Goal: Transaction & Acquisition: Obtain resource

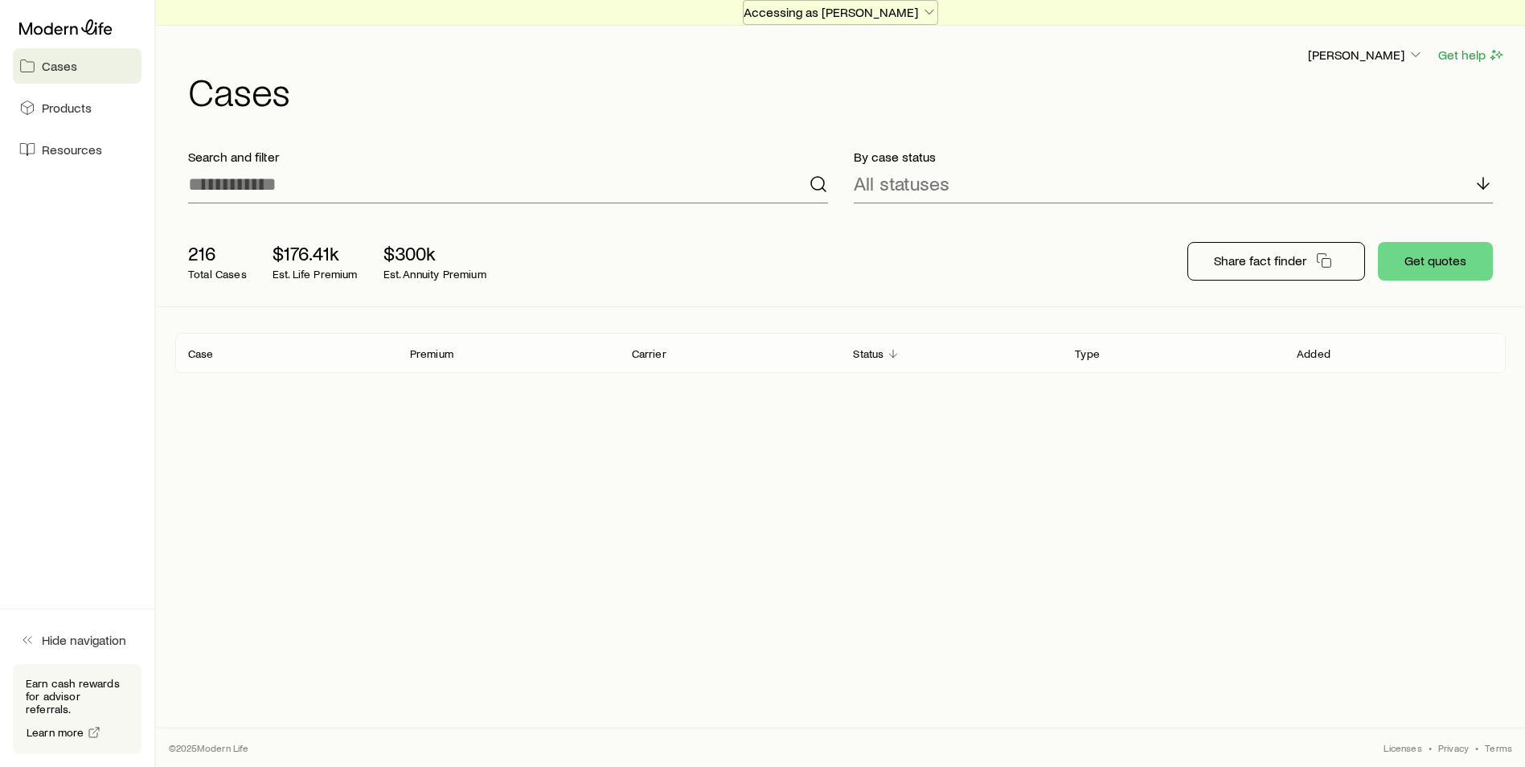
click at [908, 14] on p "Accessing as [PERSON_NAME]" at bounding box center [841, 12] width 194 height 16
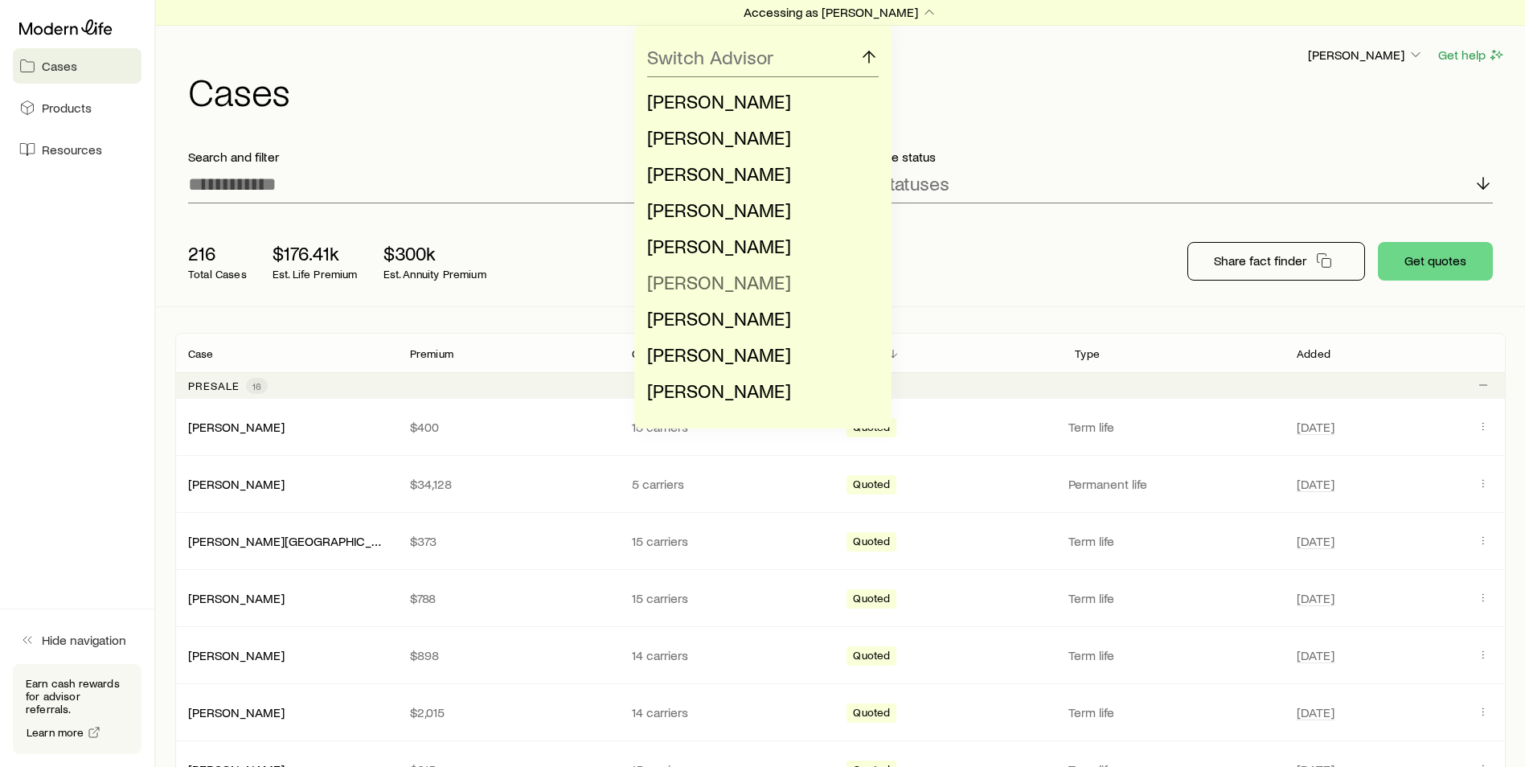
click at [716, 282] on span "[PERSON_NAME]" at bounding box center [719, 281] width 144 height 23
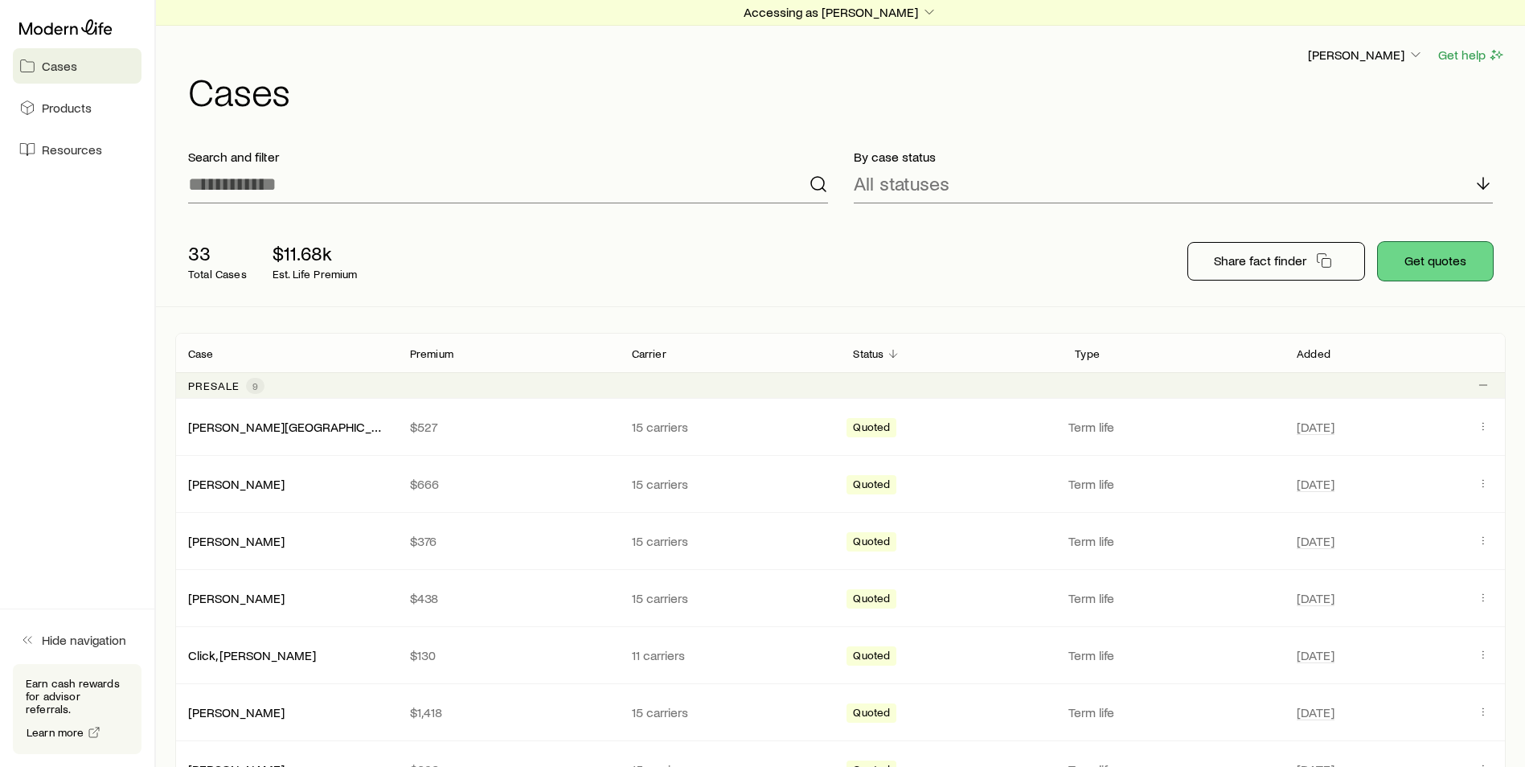
click at [1457, 258] on button "Get quotes" at bounding box center [1435, 261] width 115 height 39
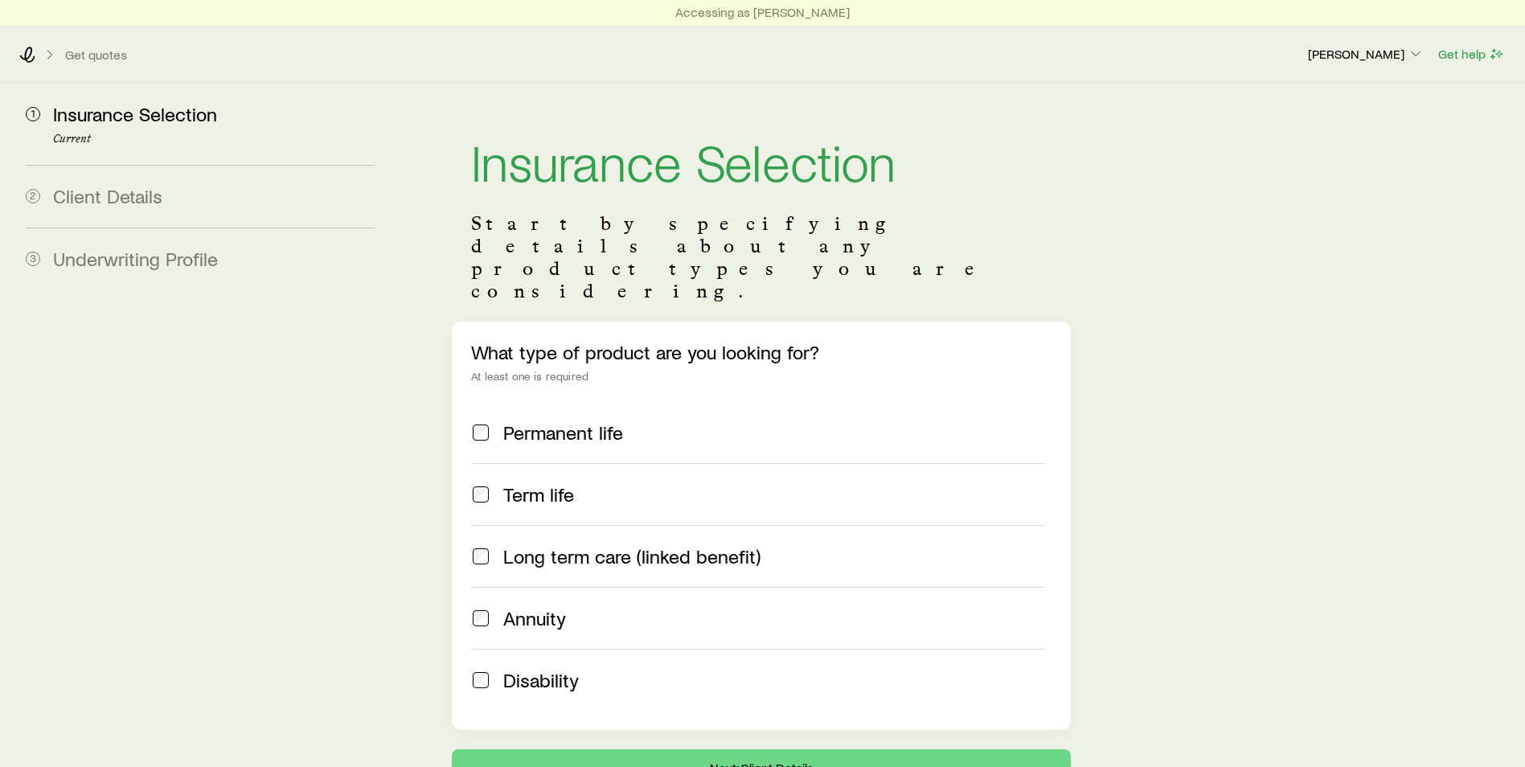
click at [539, 483] on span "Term life" at bounding box center [538, 494] width 71 height 23
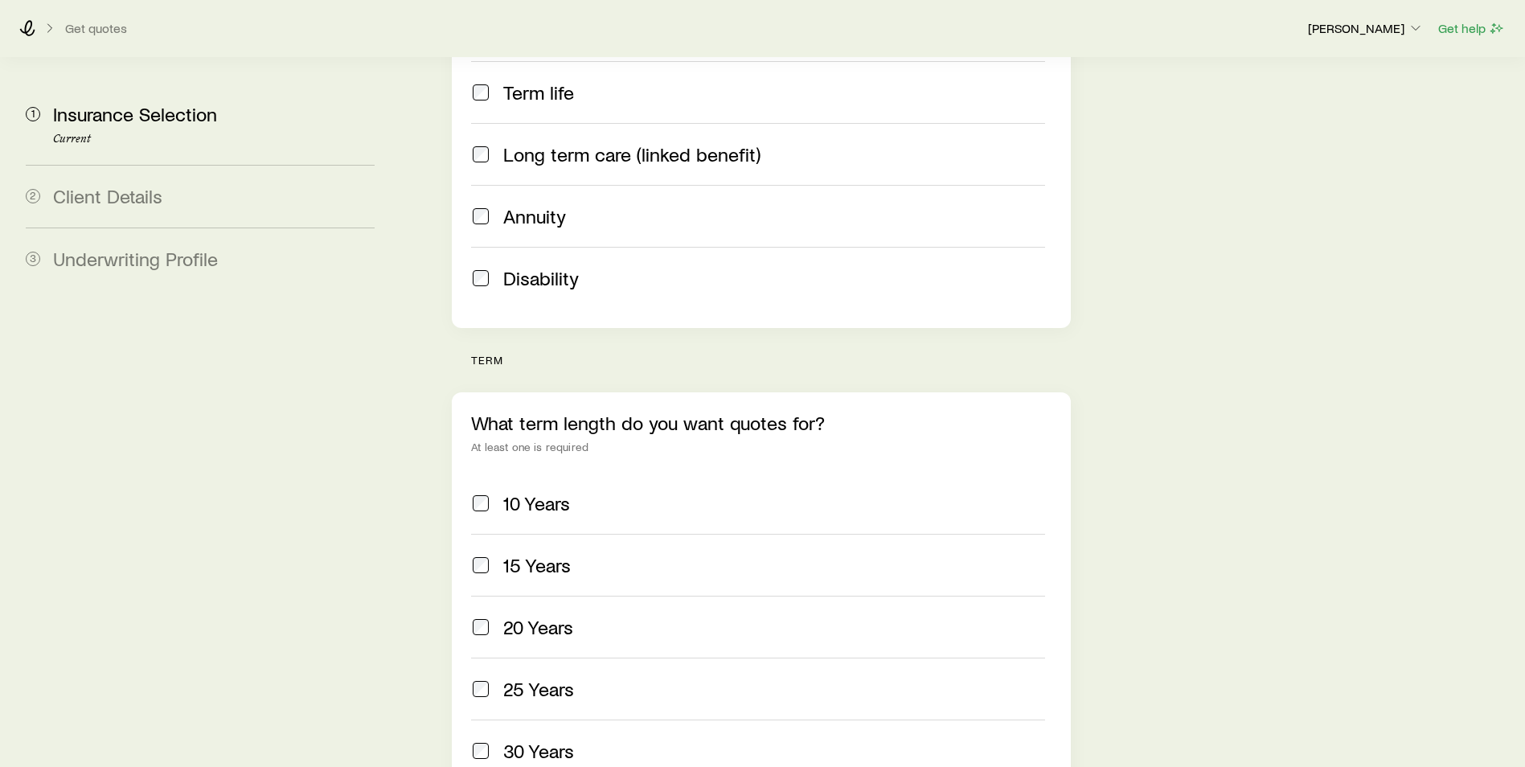
scroll to position [563, 0]
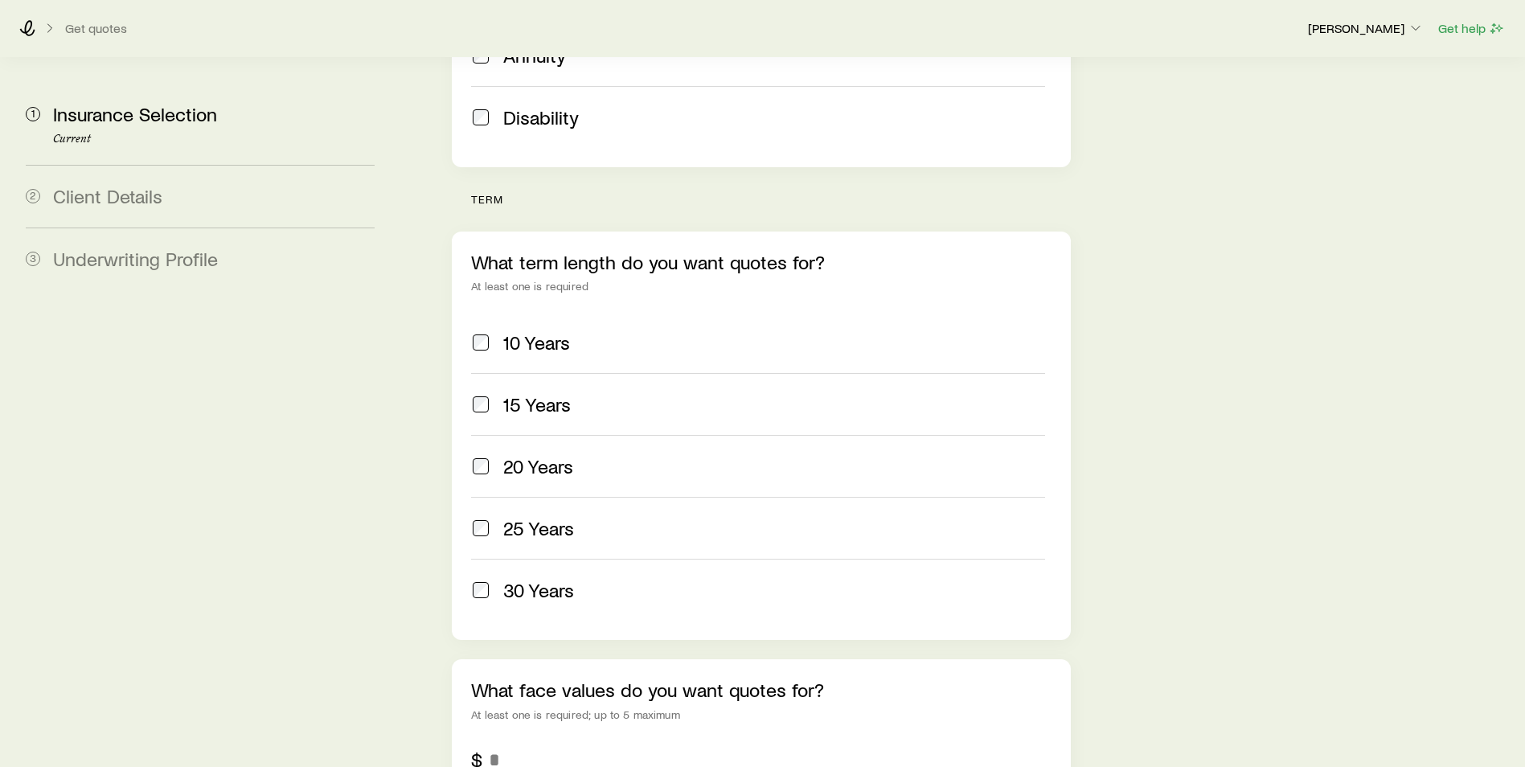
click at [533, 455] on span "20 Years" at bounding box center [538, 466] width 70 height 23
click at [569, 393] on span "15 Years" at bounding box center [537, 404] width 68 height 23
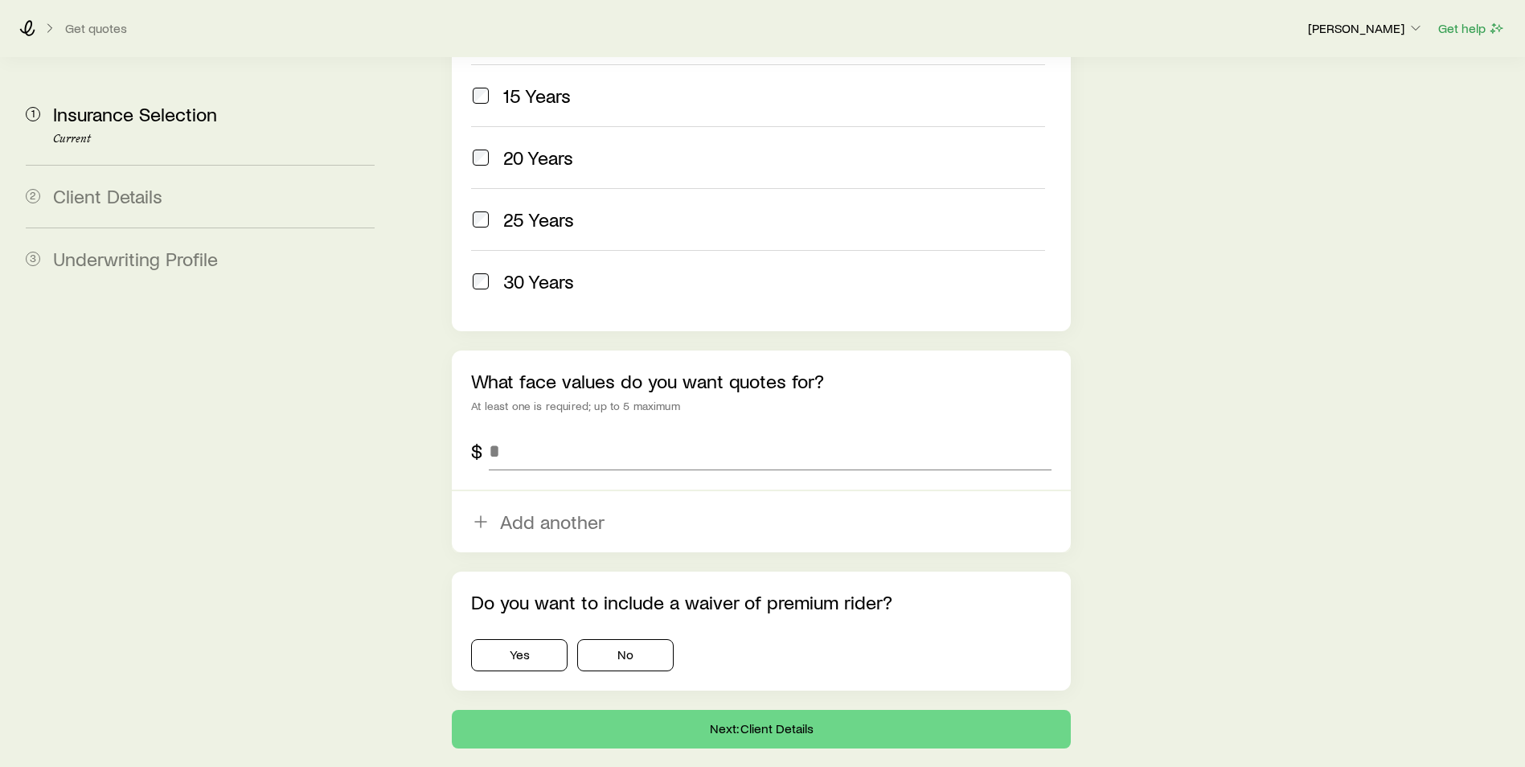
scroll to position [884, 0]
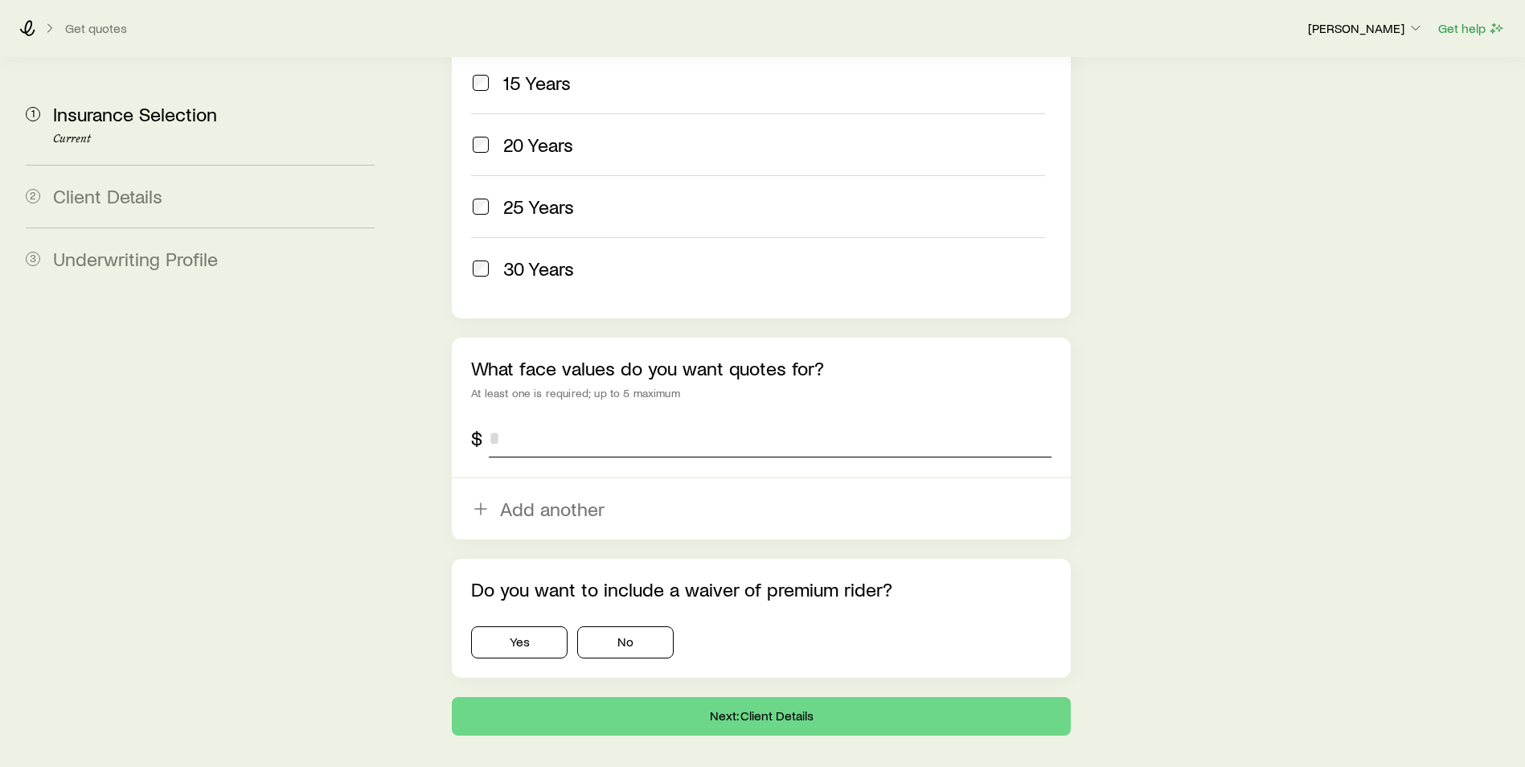
click at [578, 419] on input "tel" at bounding box center [770, 438] width 563 height 39
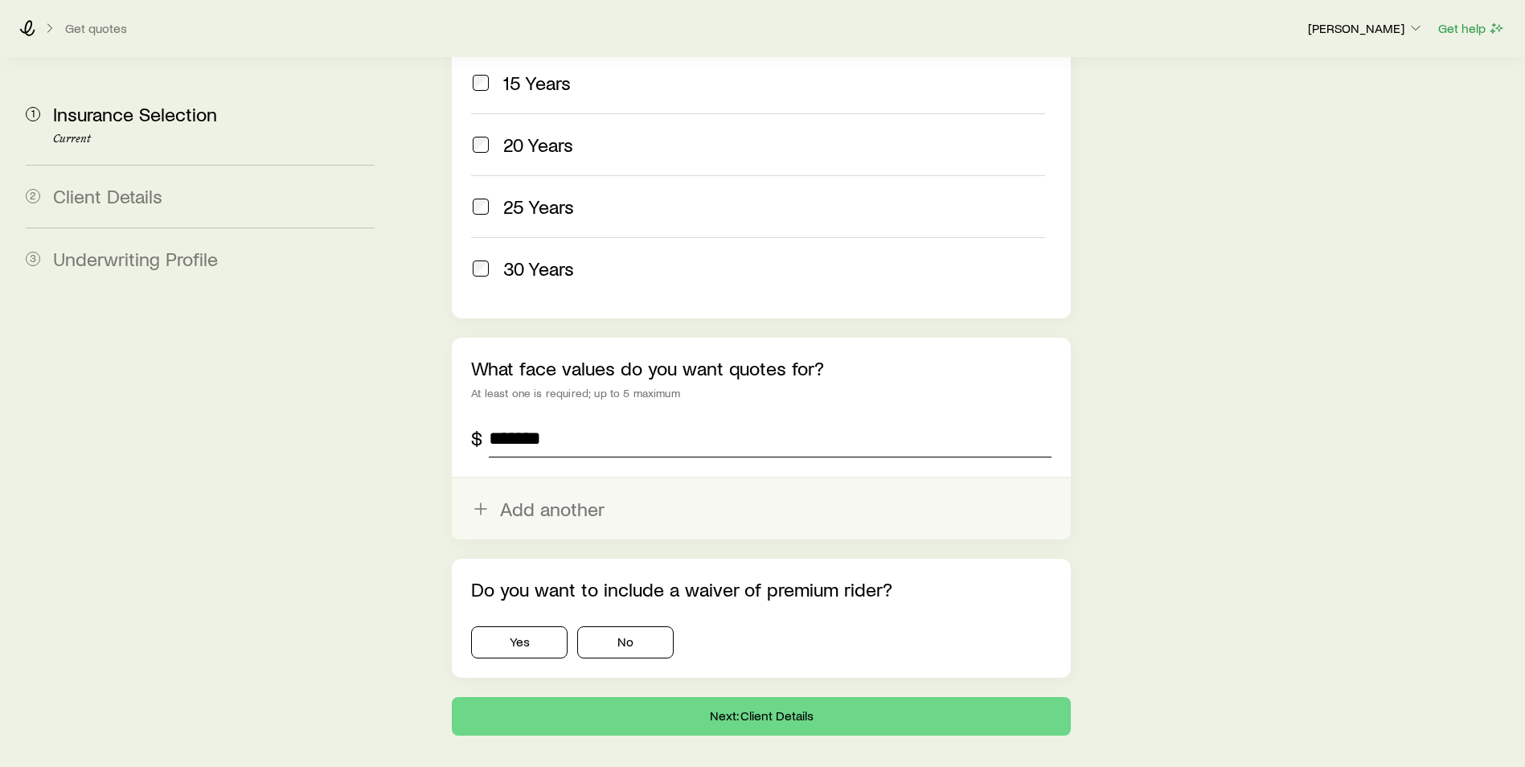
type input "*******"
click at [546, 478] on button "Add another" at bounding box center [761, 508] width 619 height 61
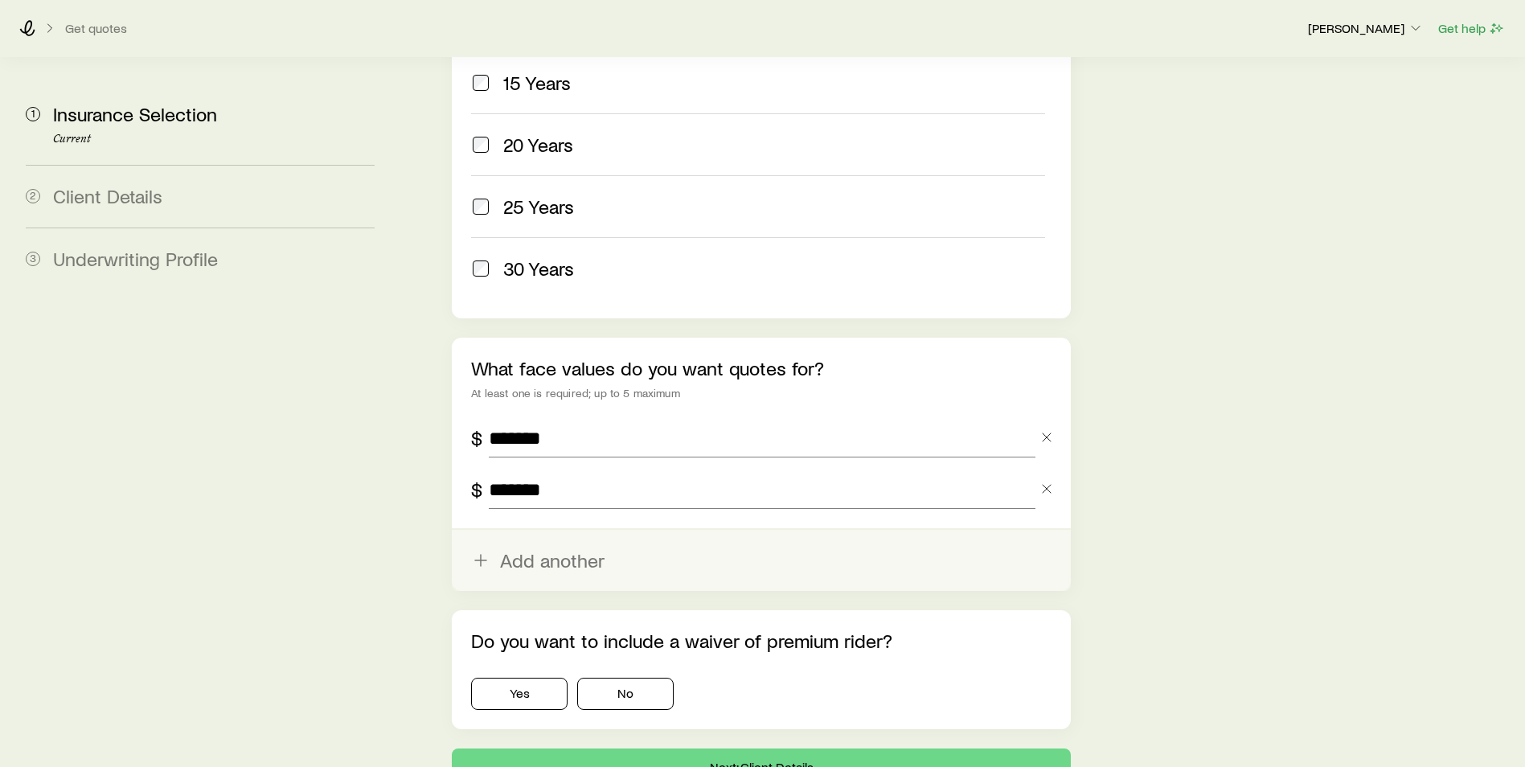
type input "*******"
click at [540, 530] on button "Add another" at bounding box center [761, 560] width 619 height 61
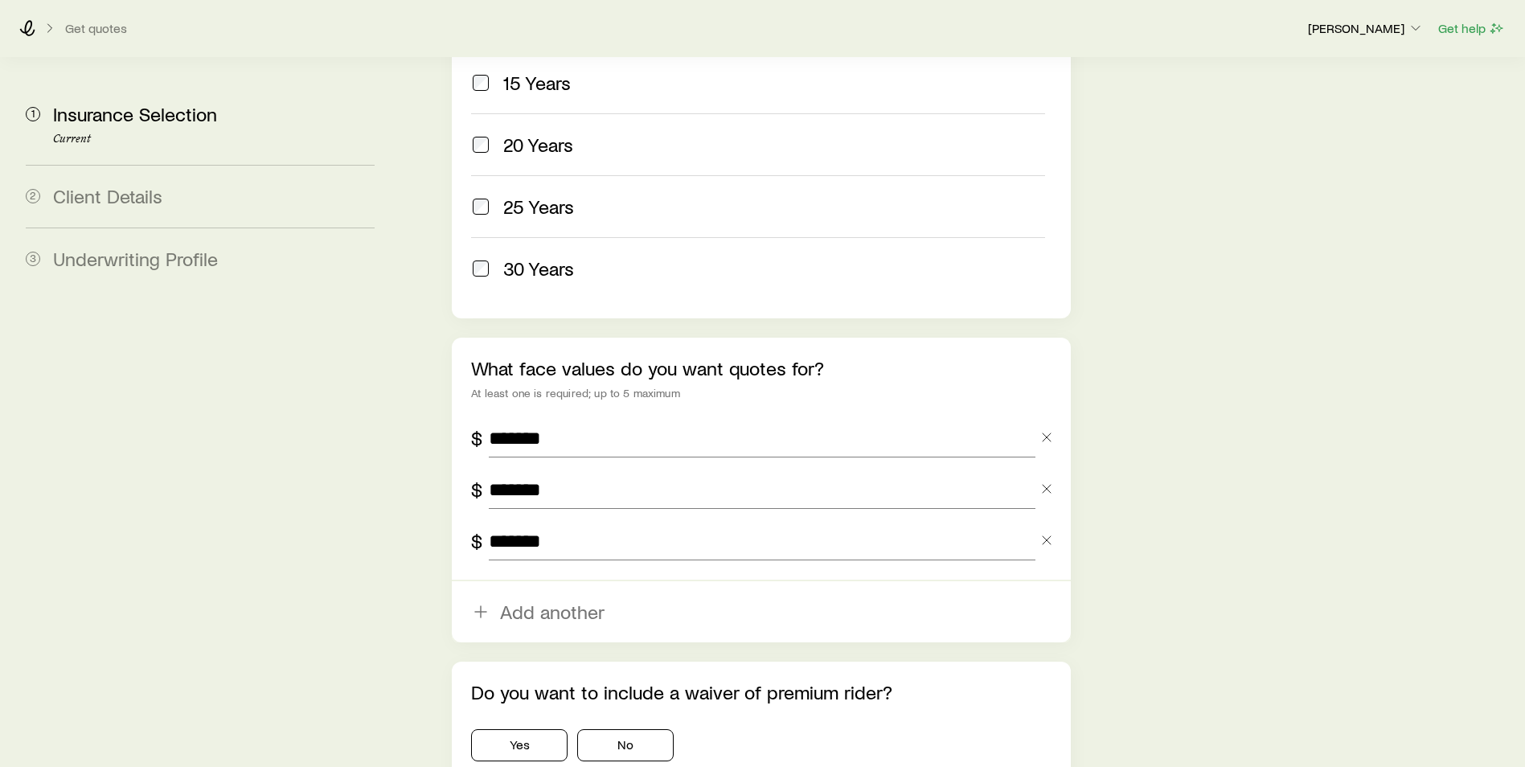
type input "*******"
click at [246, 584] on aside "1 Insurance Selection Current 2 Client Details 3 Underwriting Profile" at bounding box center [200, 19] width 375 height 1640
drag, startPoint x: 655, startPoint y: 709, endPoint x: 527, endPoint y: 690, distance: 129.3
click at [639, 729] on button "No" at bounding box center [625, 745] width 96 height 32
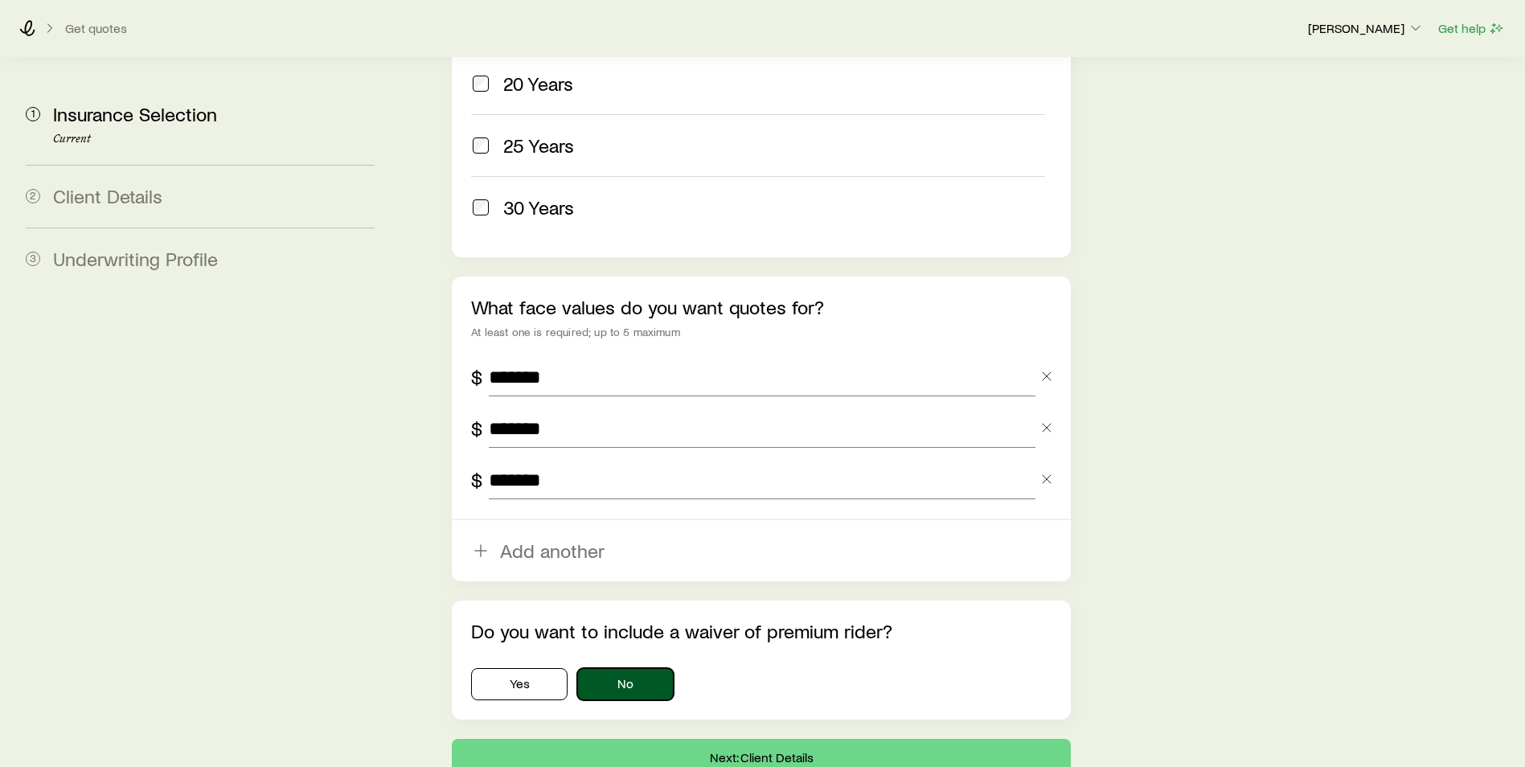
scroll to position [1002, 0]
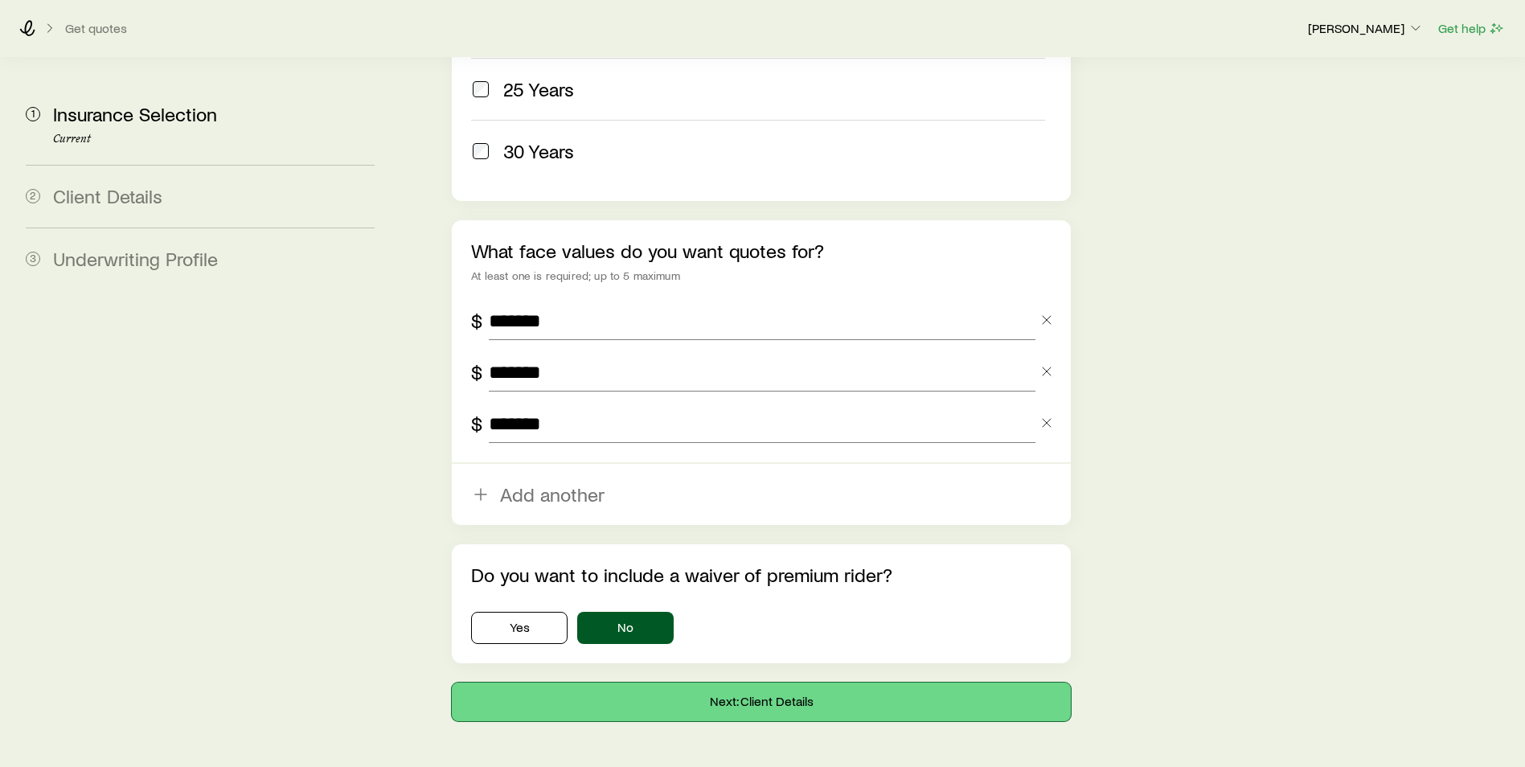
click at [799, 683] on button "Next: Client Details" at bounding box center [761, 702] width 619 height 39
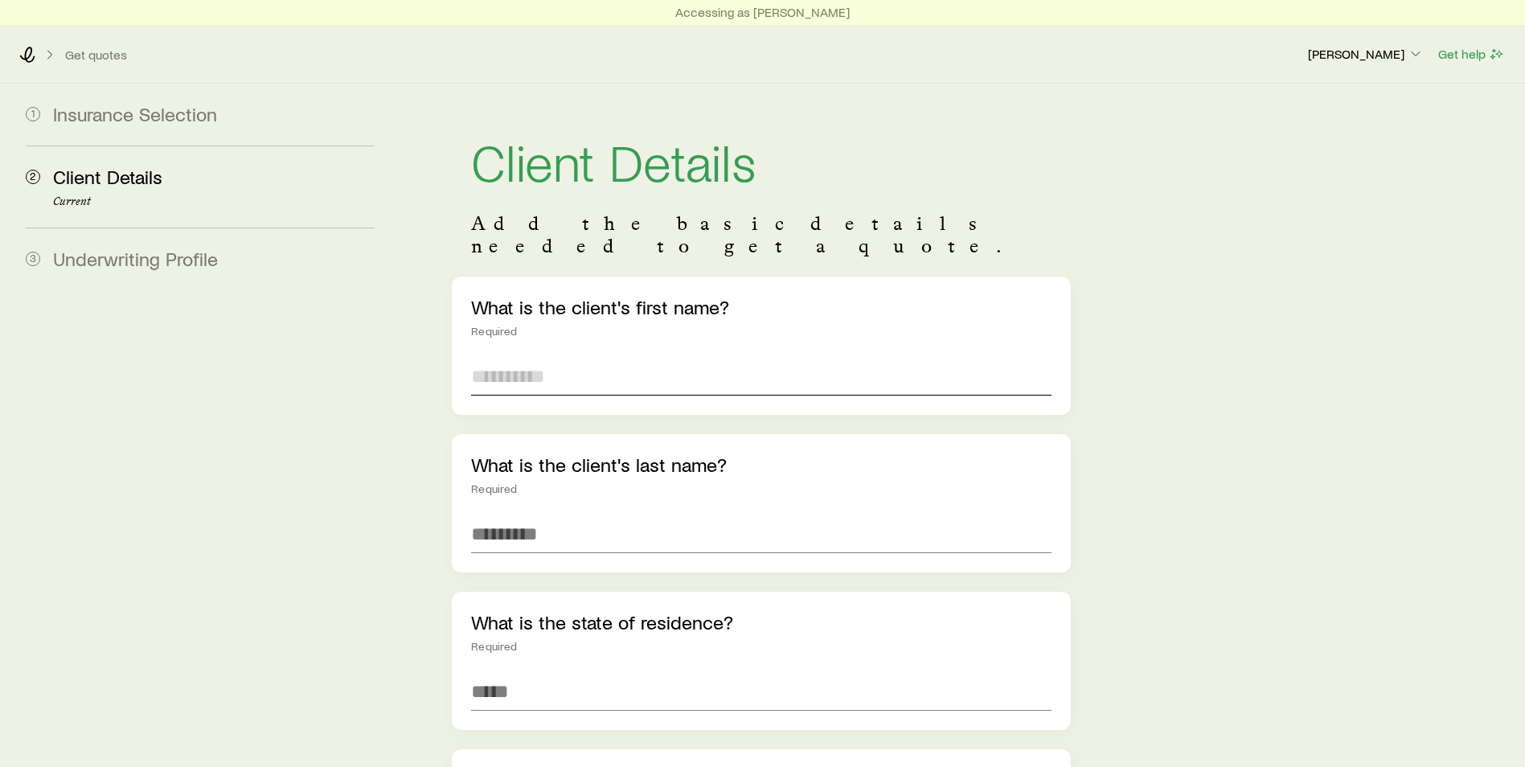
click at [540, 363] on input "text" at bounding box center [761, 376] width 581 height 39
type input "****"
type input "*******"
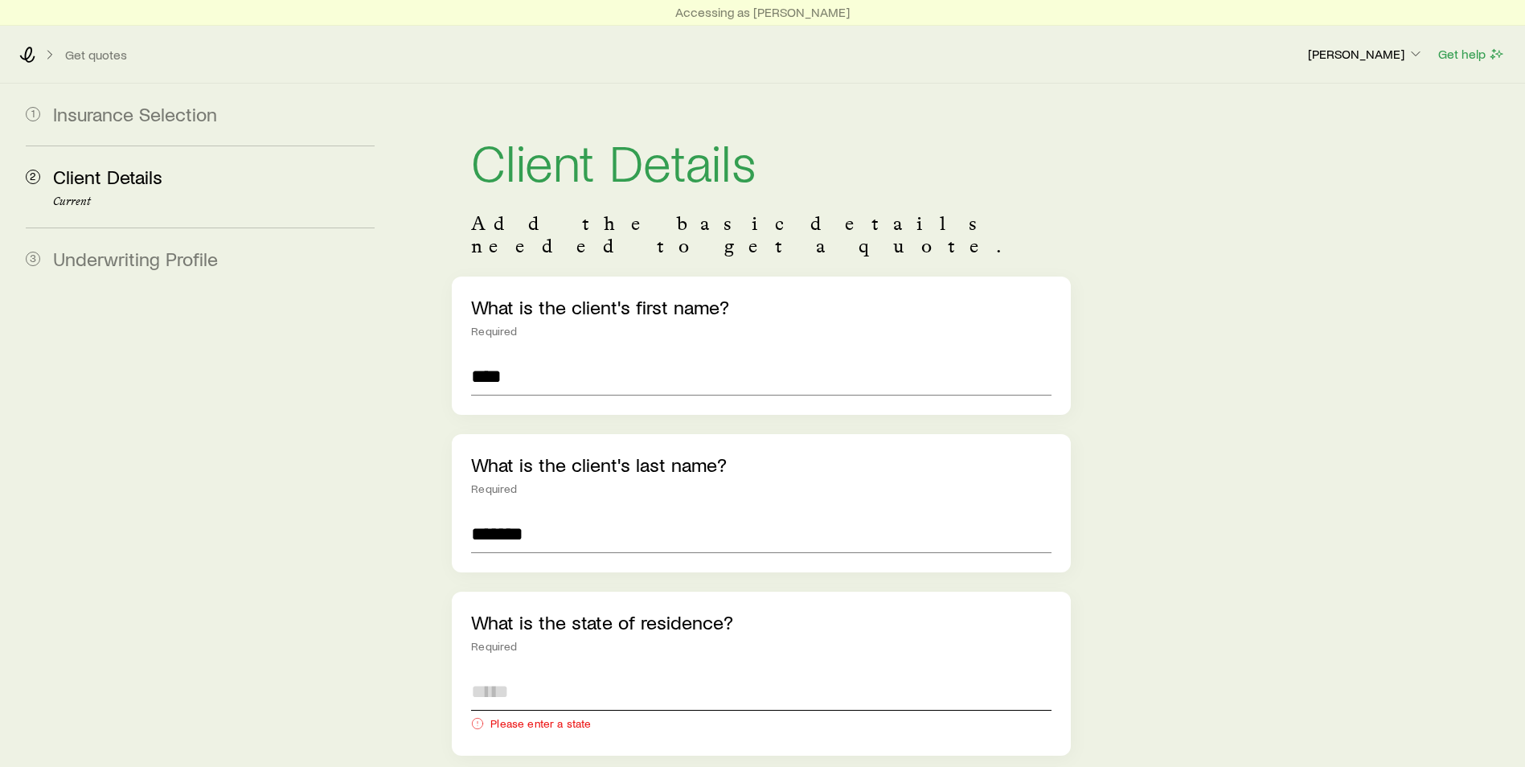
click at [530, 672] on input at bounding box center [761, 691] width 581 height 39
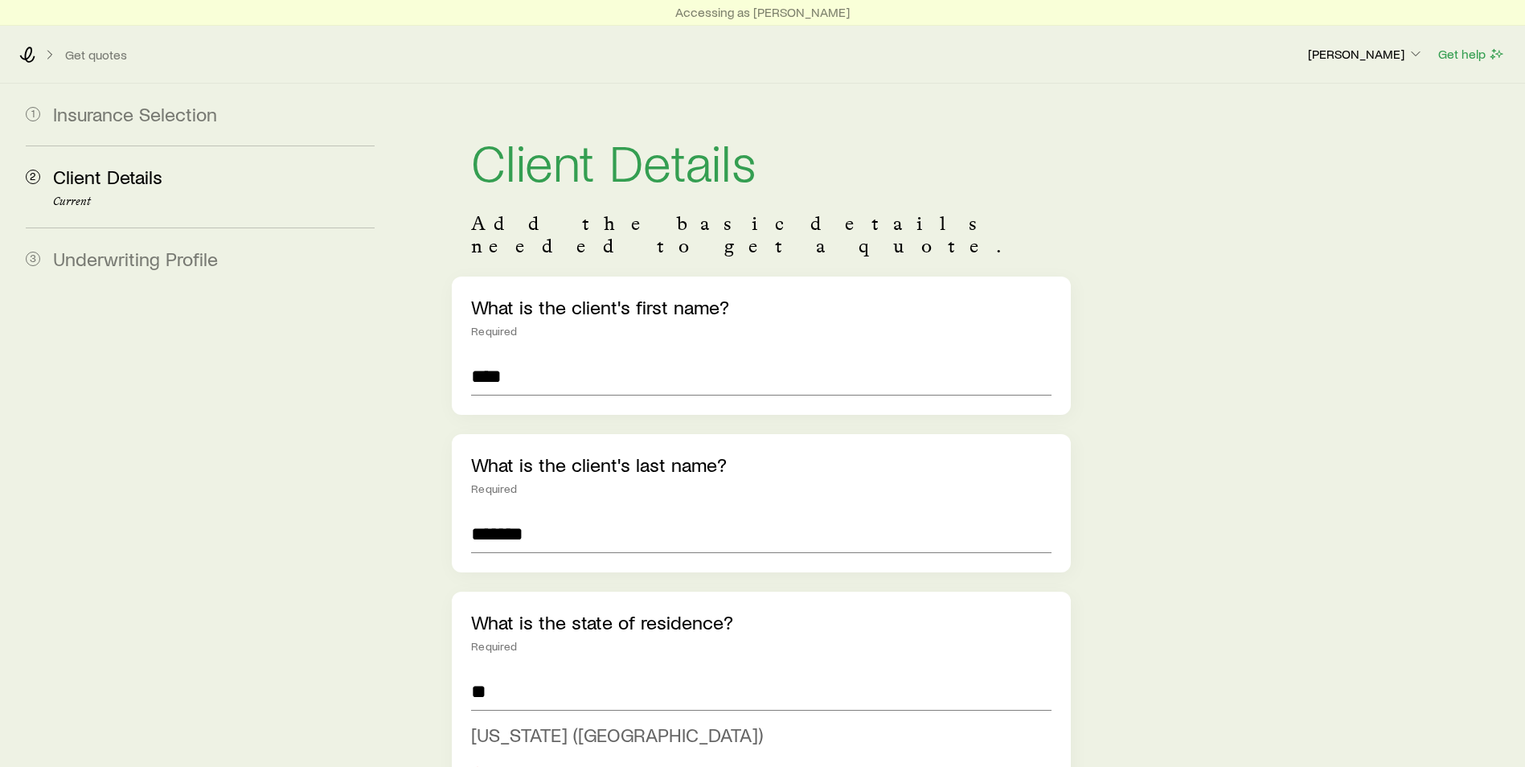
click at [503, 723] on span "[US_STATE] ([GEOGRAPHIC_DATA])" at bounding box center [617, 734] width 292 height 23
type input "**********"
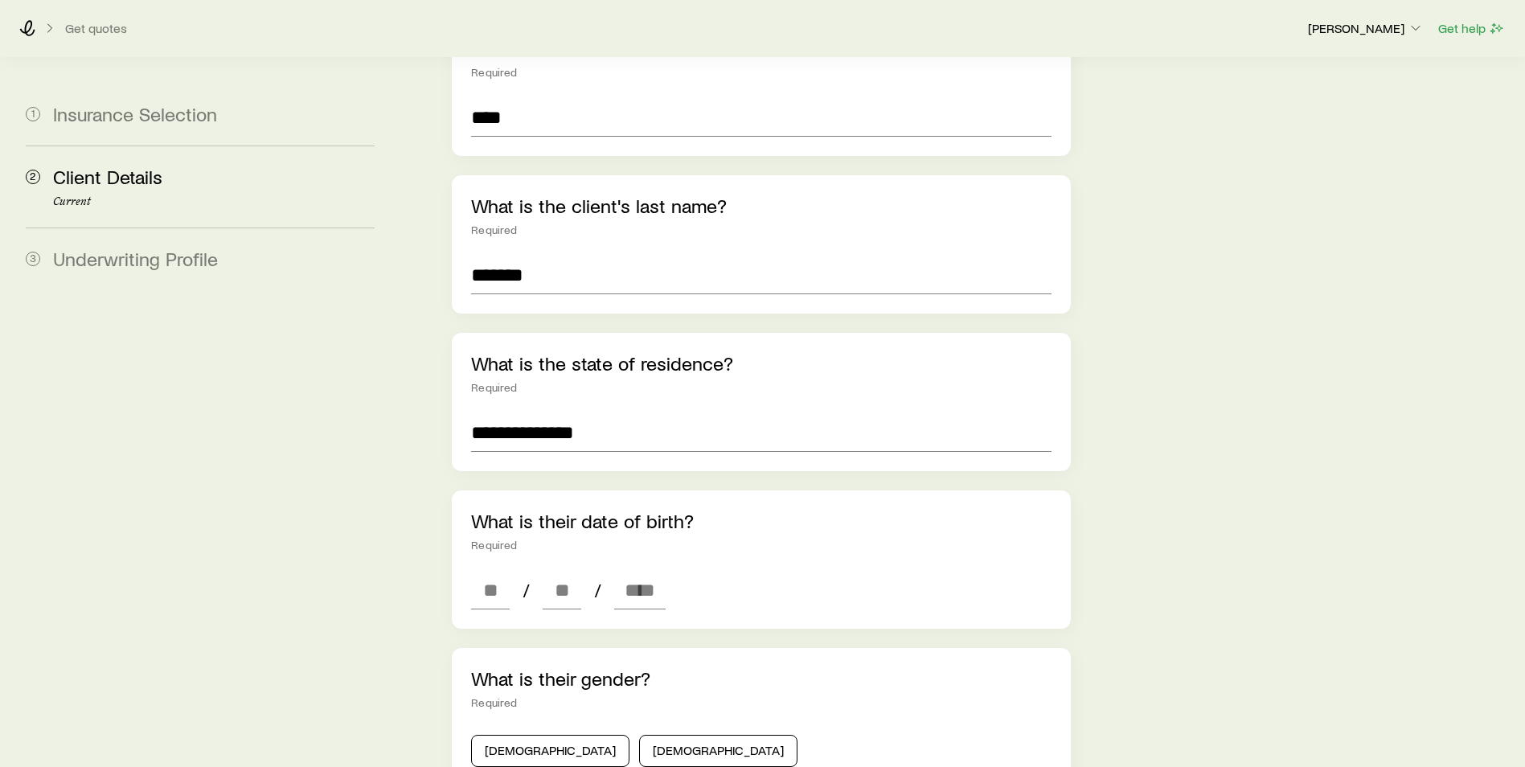
scroll to position [322, 0]
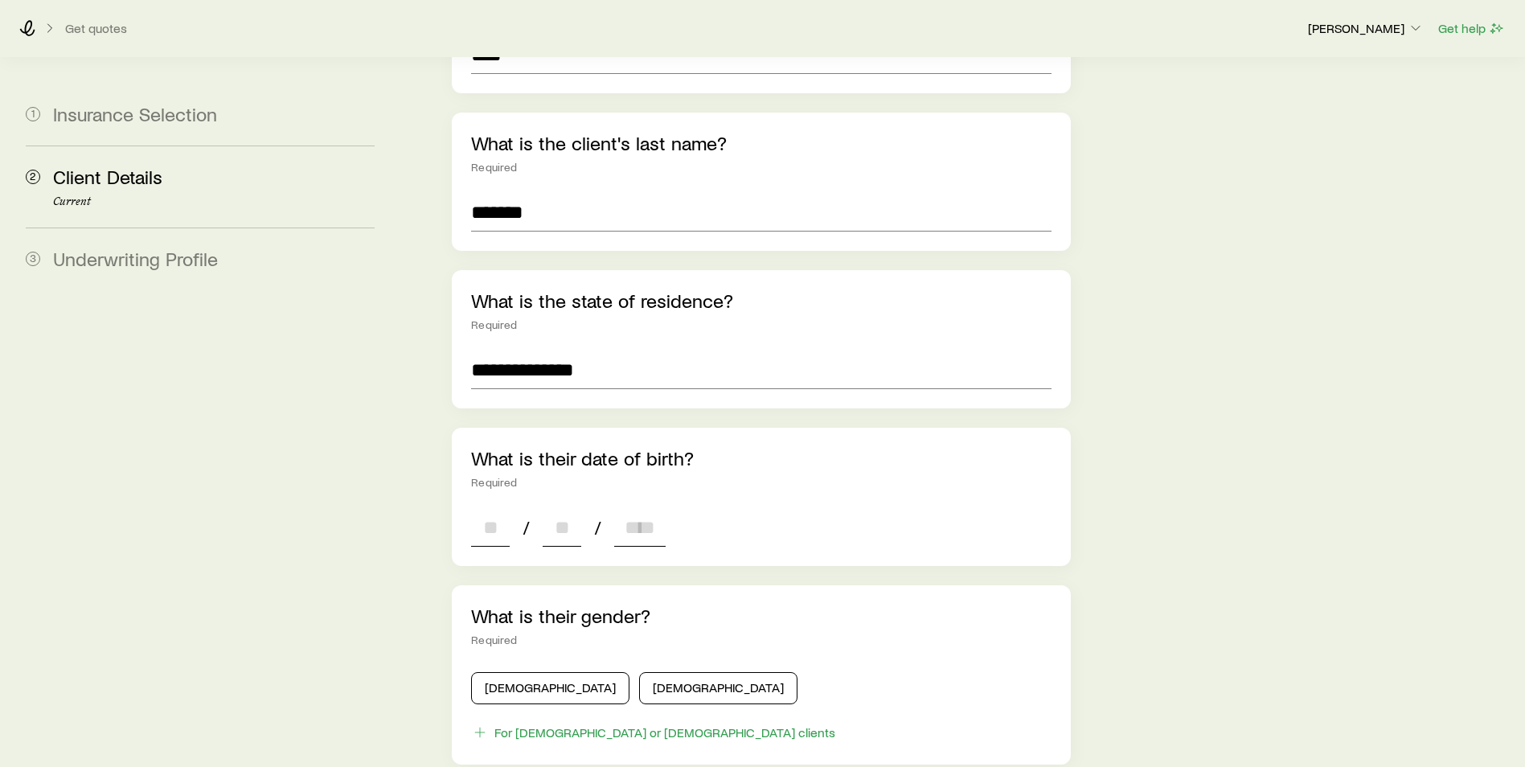
click at [483, 509] on input at bounding box center [490, 527] width 39 height 39
type input "**"
type input "****"
type input "*"
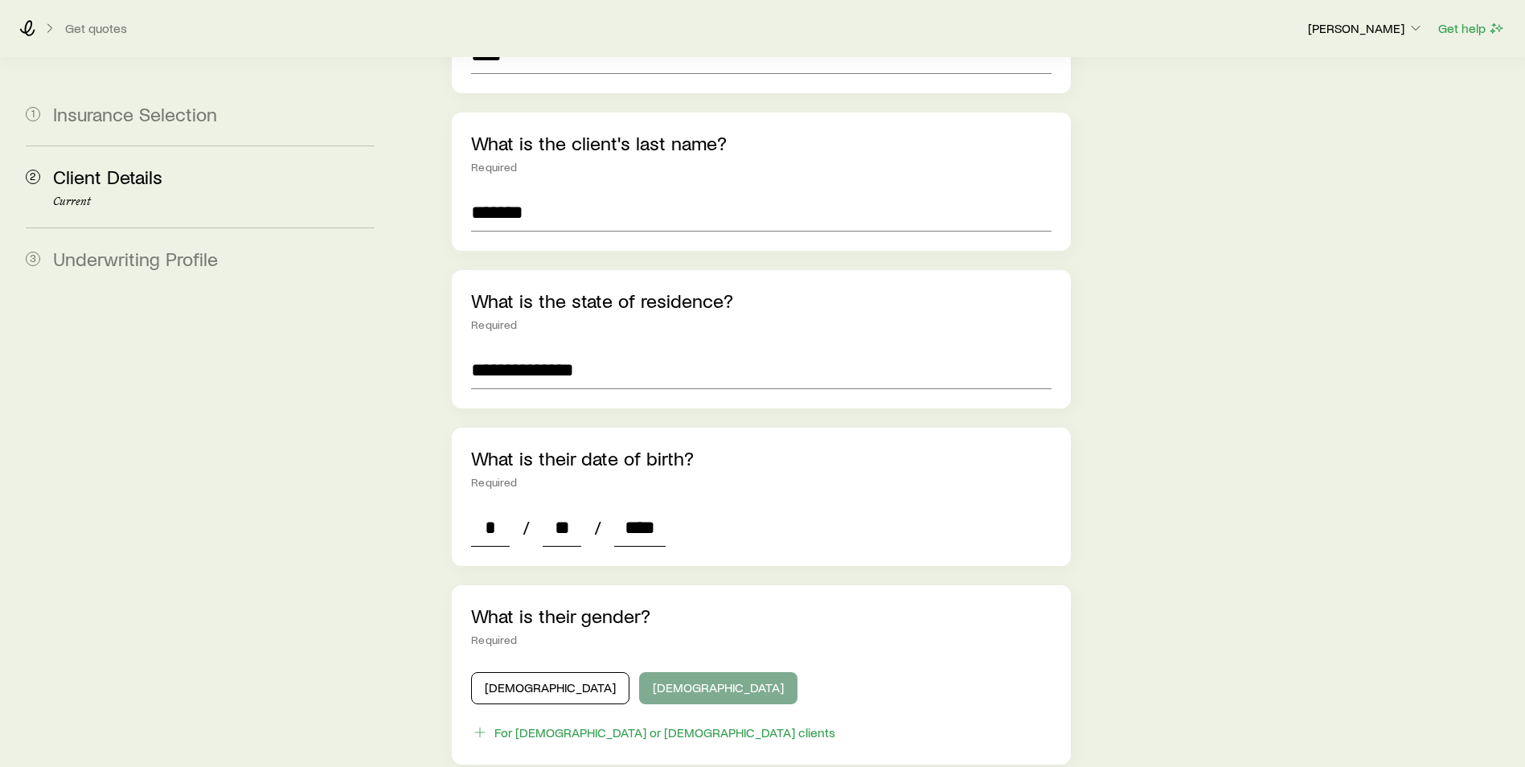
type input "****"
drag, startPoint x: 622, startPoint y: 670, endPoint x: 607, endPoint y: 653, distance: 22.2
click at [639, 672] on button "[DEMOGRAPHIC_DATA]" at bounding box center [718, 688] width 158 height 32
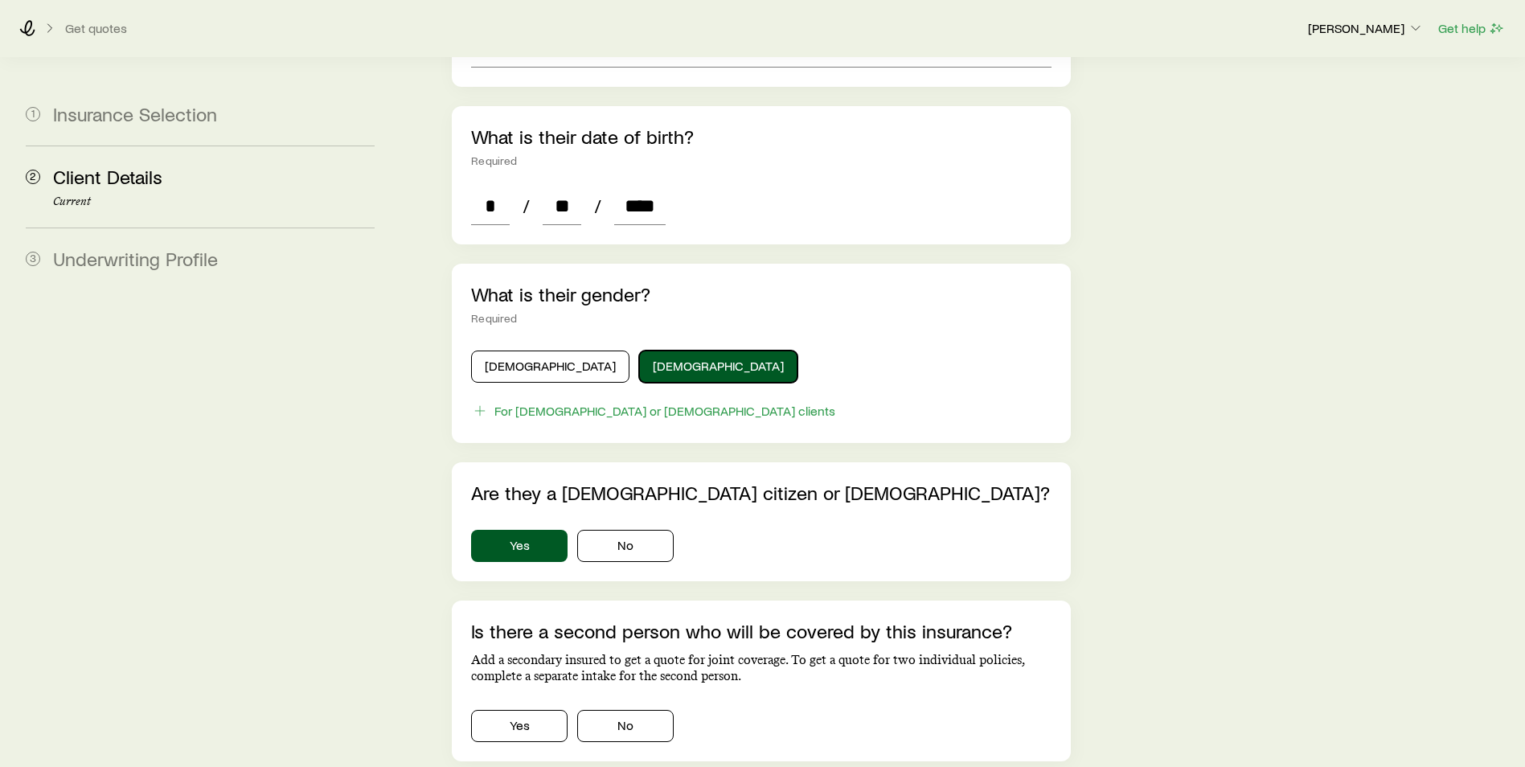
scroll to position [724, 0]
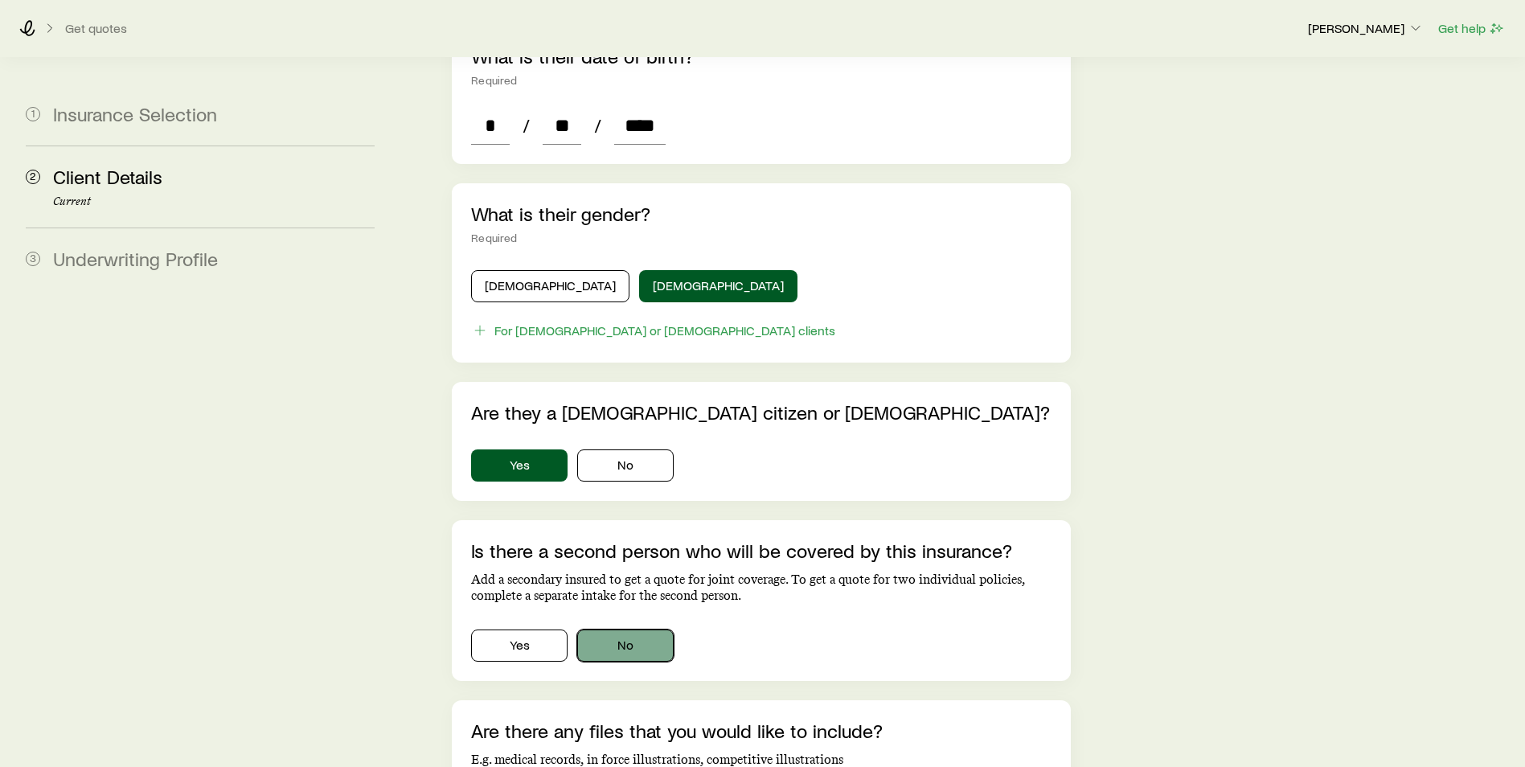
click at [608, 630] on button "No" at bounding box center [625, 646] width 96 height 32
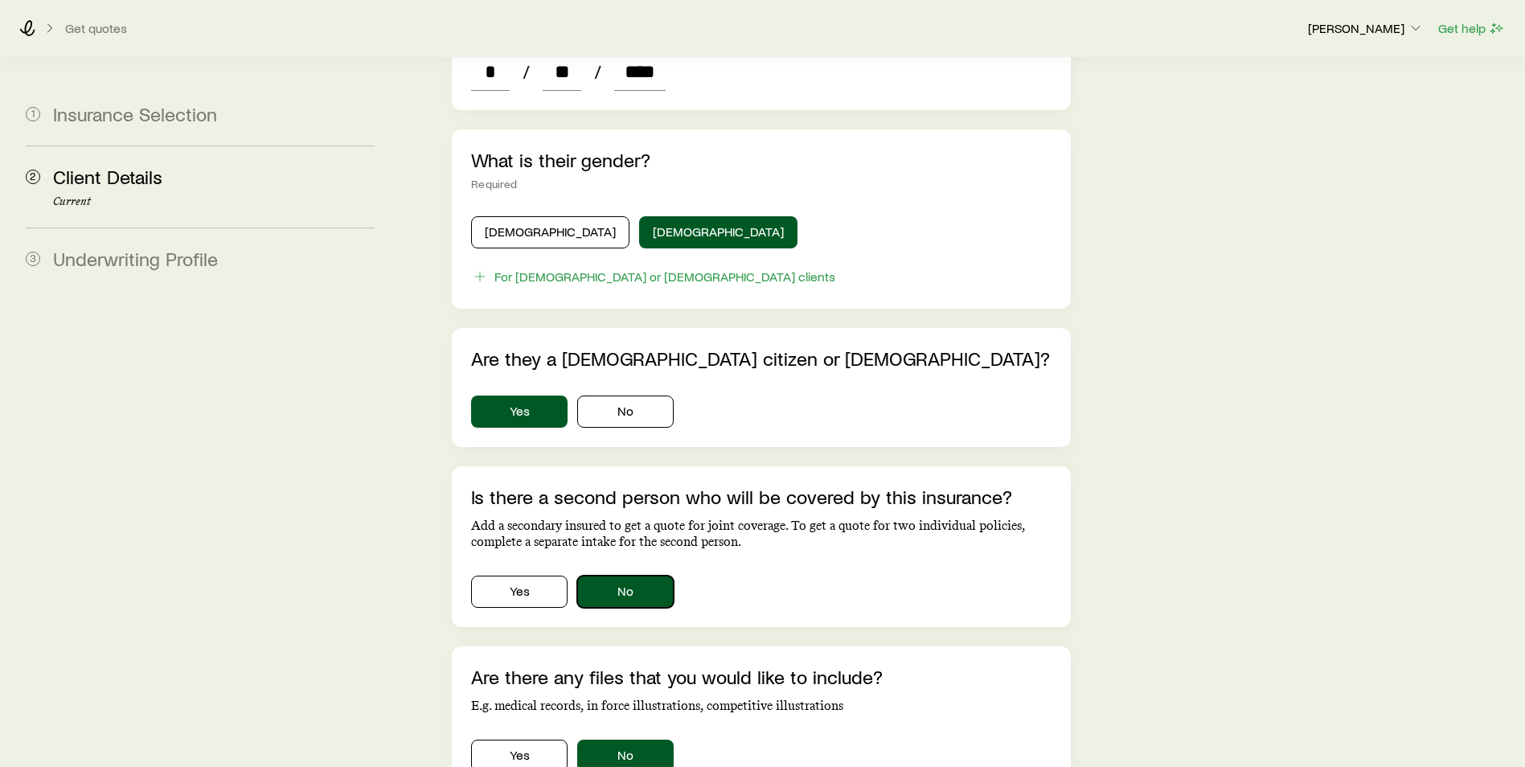
scroll to position [928, 0]
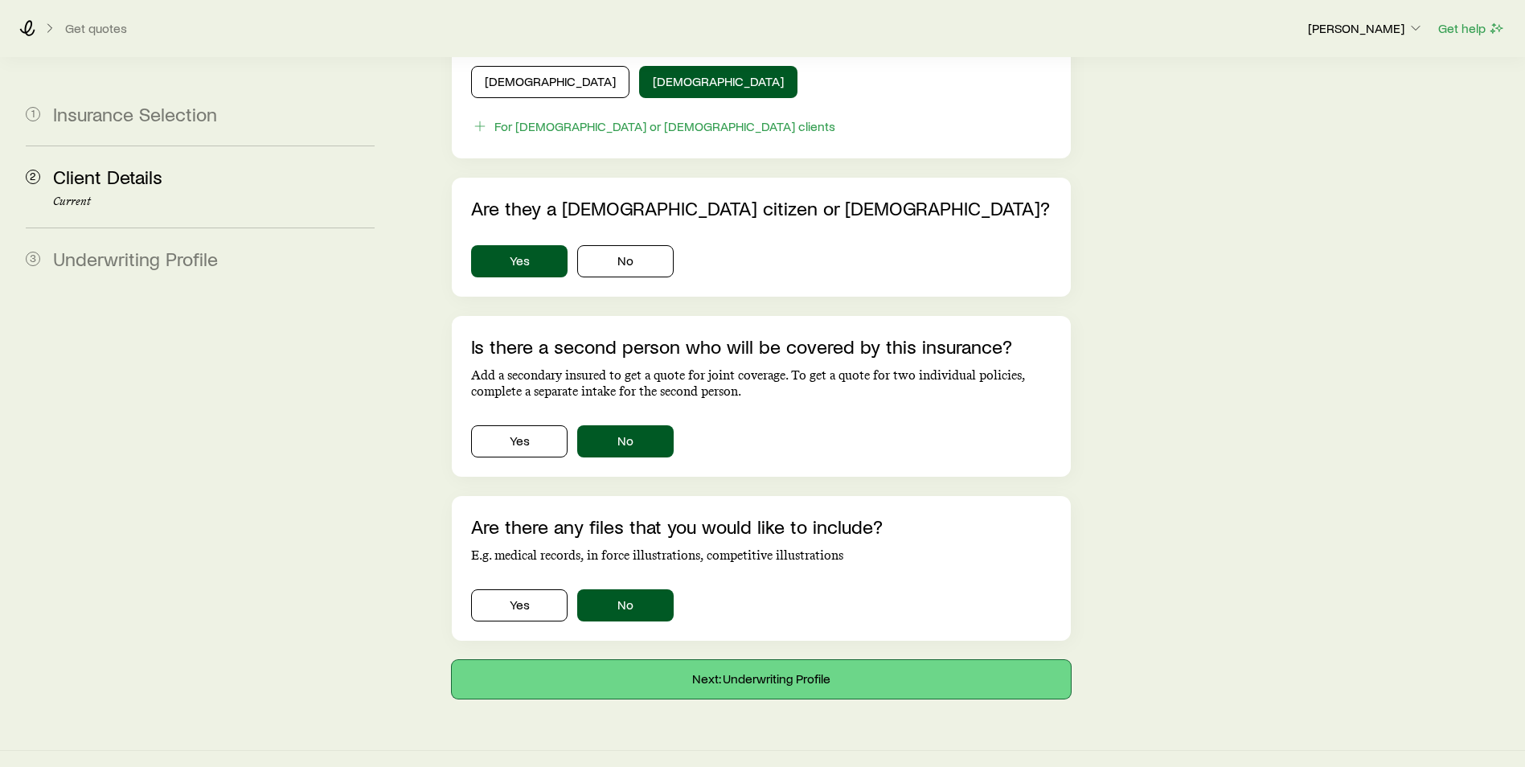
click at [866, 660] on button "Next: Underwriting Profile" at bounding box center [761, 679] width 619 height 39
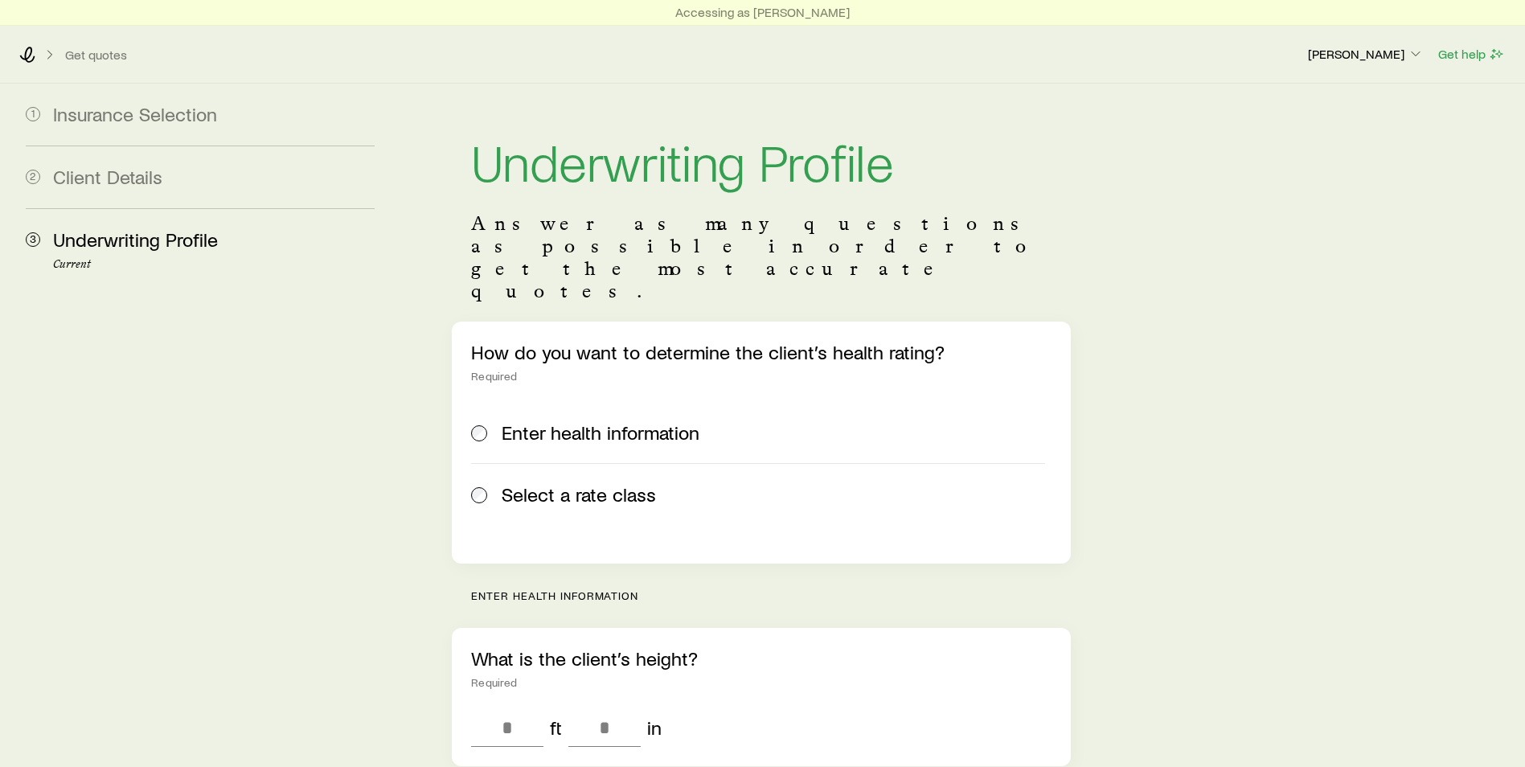
click at [544, 483] on span "Select a rate class" at bounding box center [579, 494] width 154 height 23
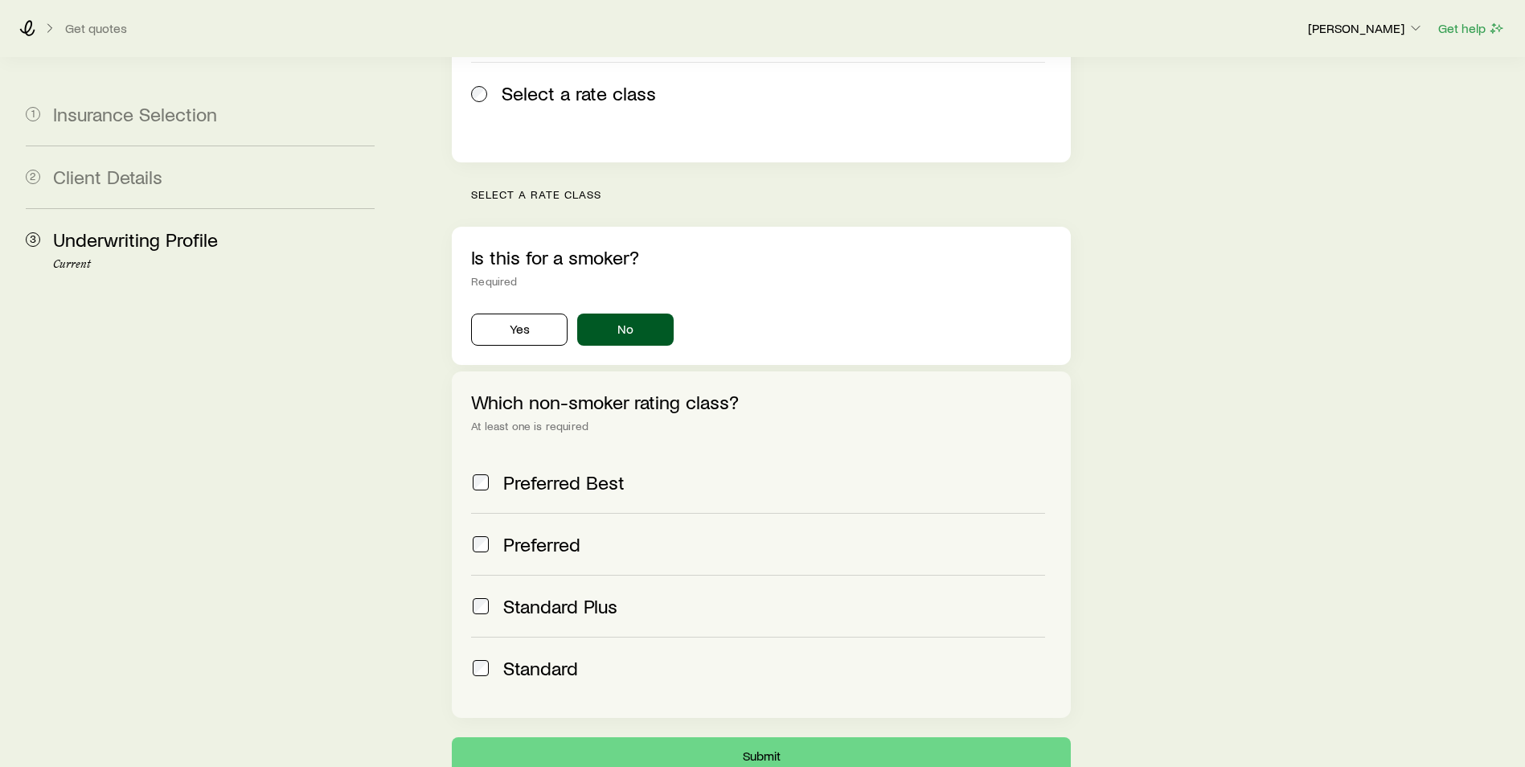
scroll to position [402, 0]
click at [608, 470] on span "Preferred Best" at bounding box center [563, 481] width 121 height 23
drag, startPoint x: 544, startPoint y: 499, endPoint x: 335, endPoint y: 517, distance: 209.0
click at [539, 532] on span "Preferred" at bounding box center [541, 543] width 77 height 23
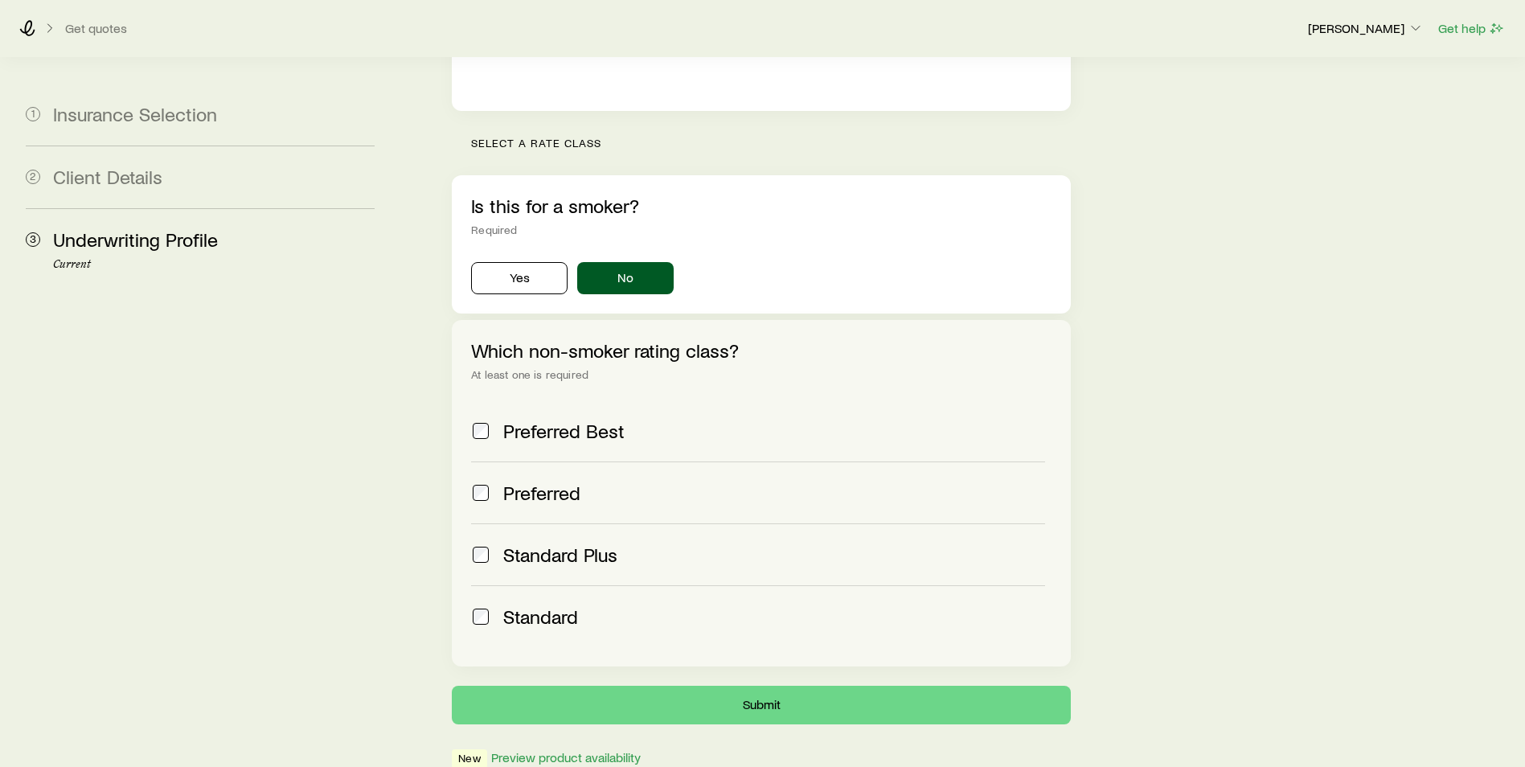
scroll to position [500, 0]
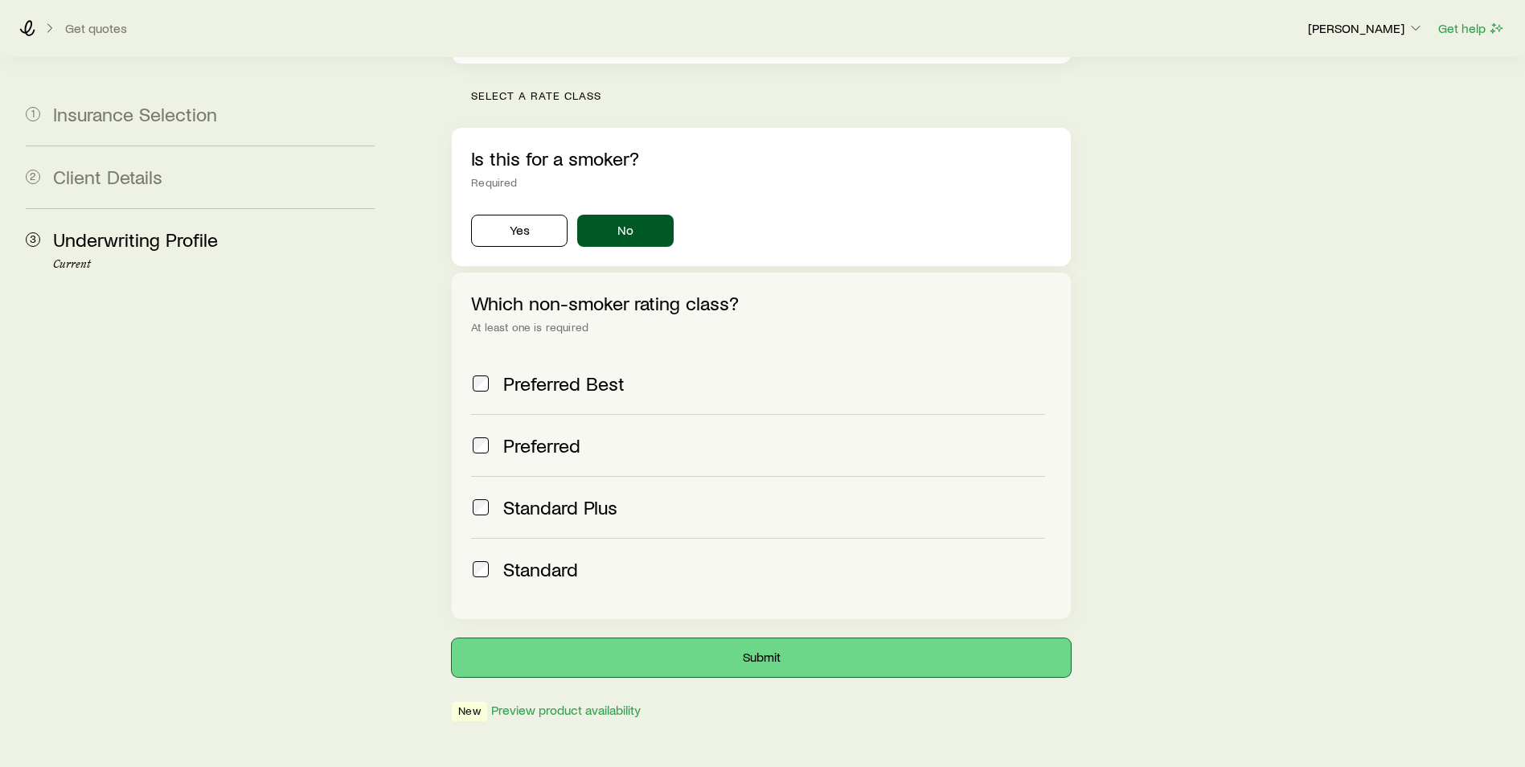
click at [799, 638] on button "Submit" at bounding box center [761, 657] width 619 height 39
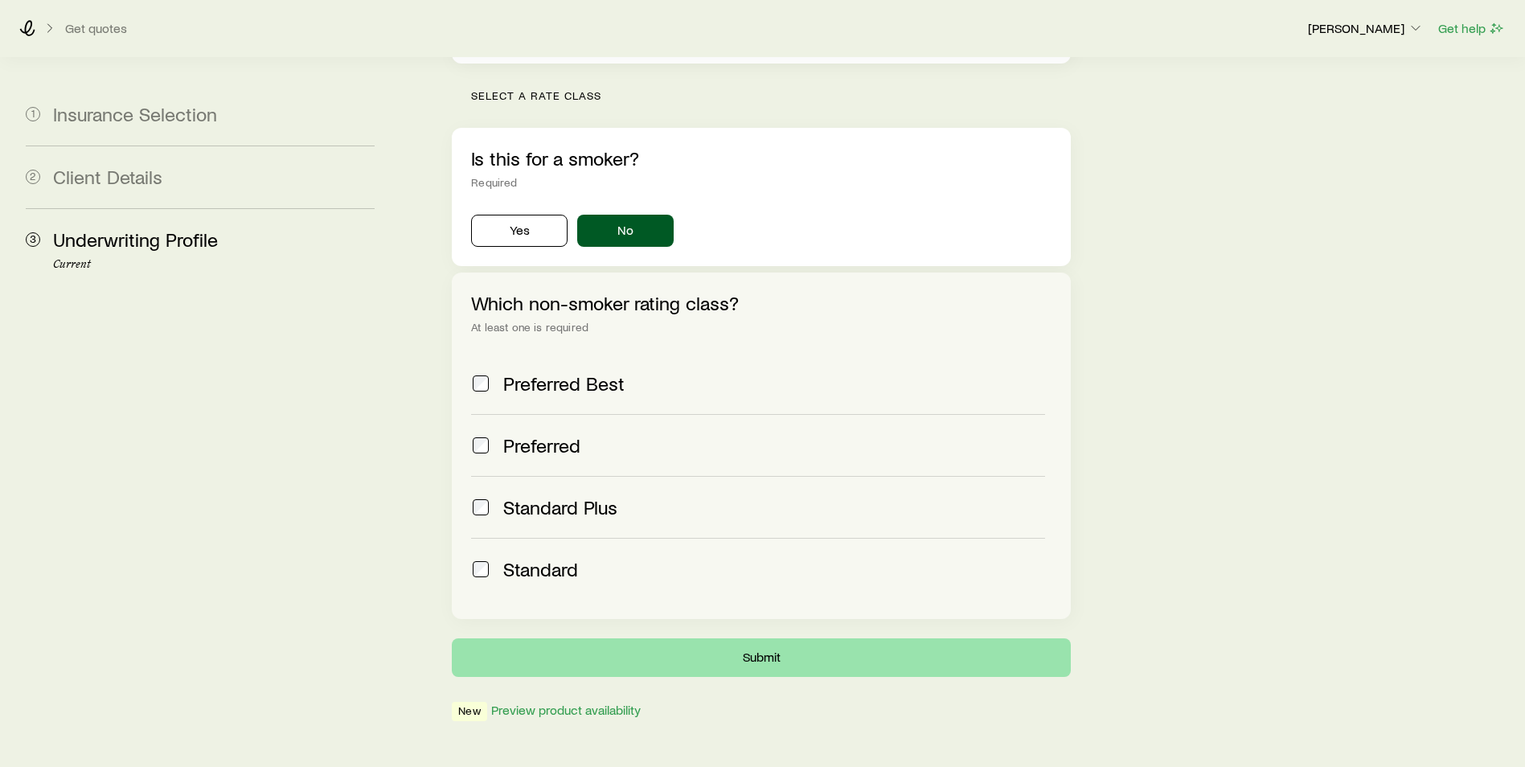
scroll to position [0, 0]
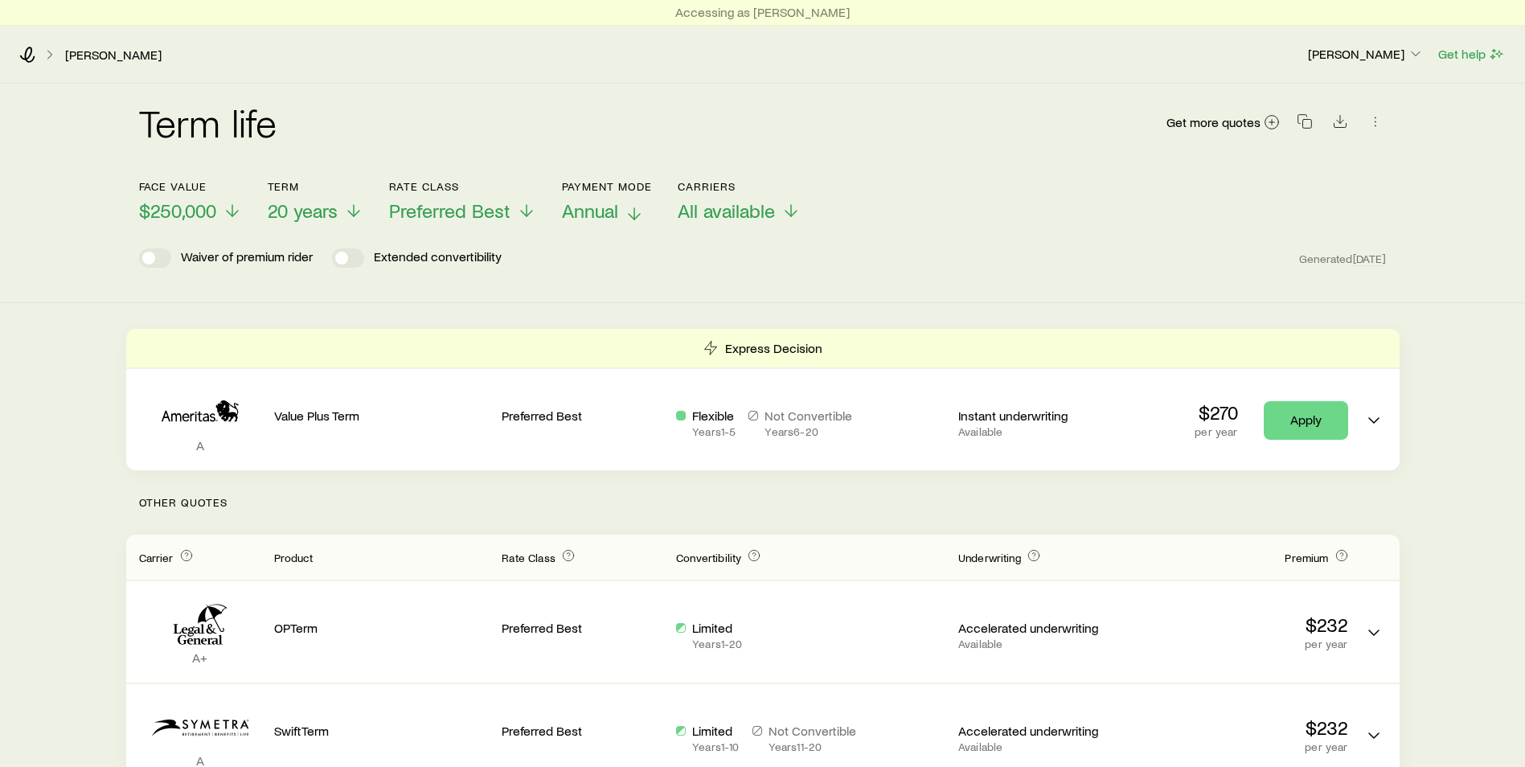
click at [604, 213] on span "Annual" at bounding box center [590, 210] width 56 height 23
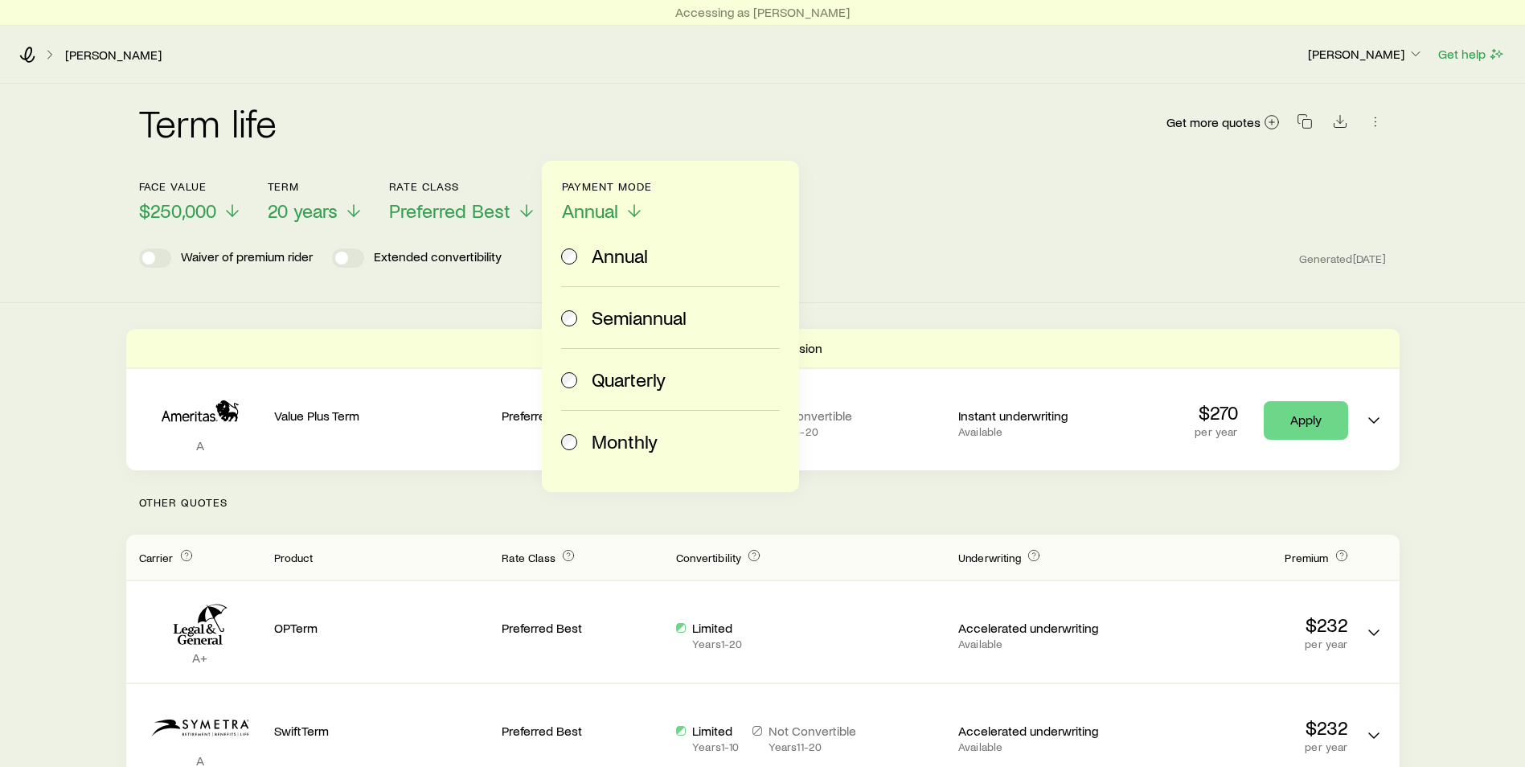
click at [593, 439] on span "Monthly" at bounding box center [625, 441] width 66 height 23
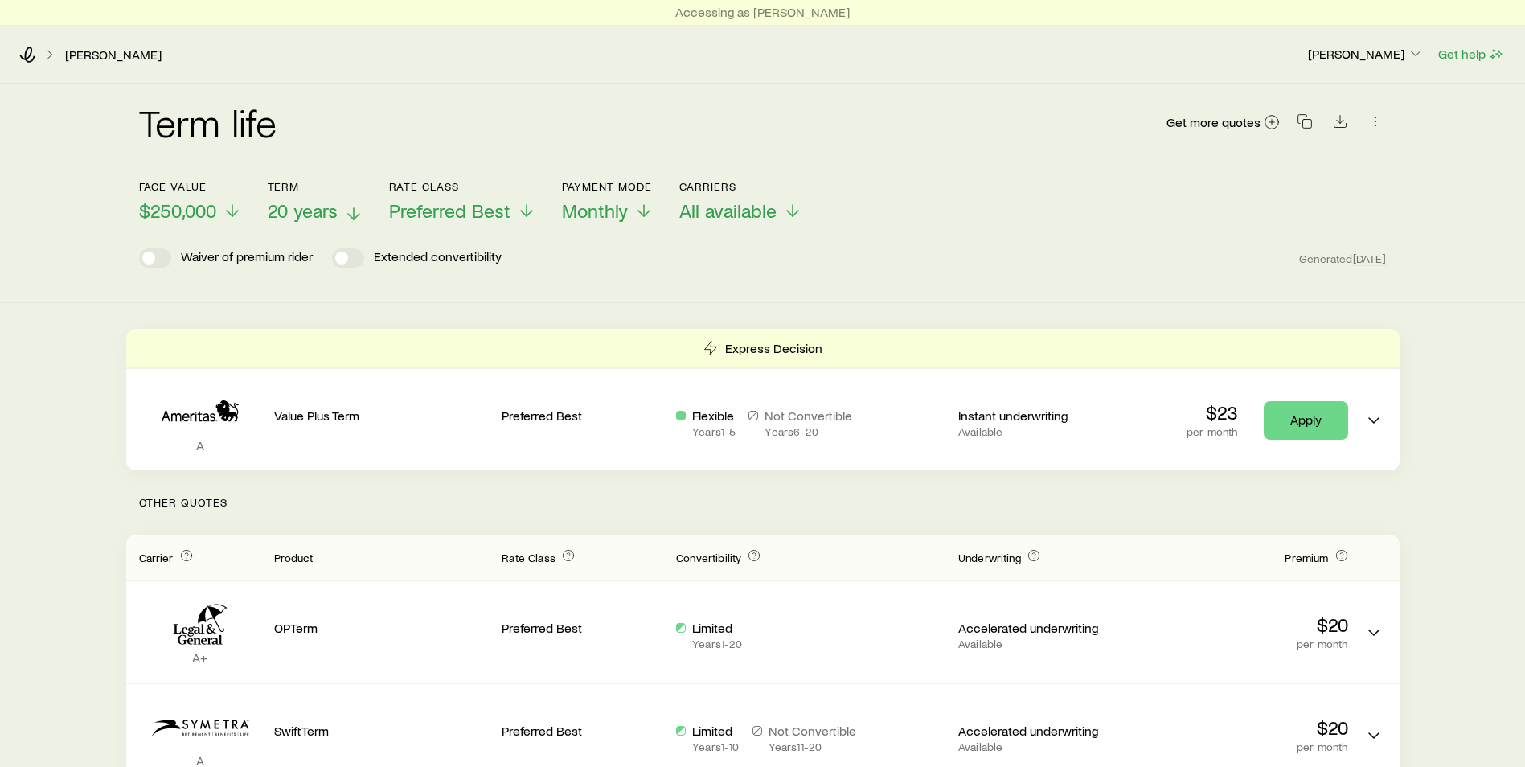
click at [359, 212] on icon at bounding box center [353, 213] width 19 height 19
click at [340, 131] on div "Term life Get more quotes" at bounding box center [763, 132] width 1248 height 58
click at [225, 205] on icon at bounding box center [232, 213] width 19 height 19
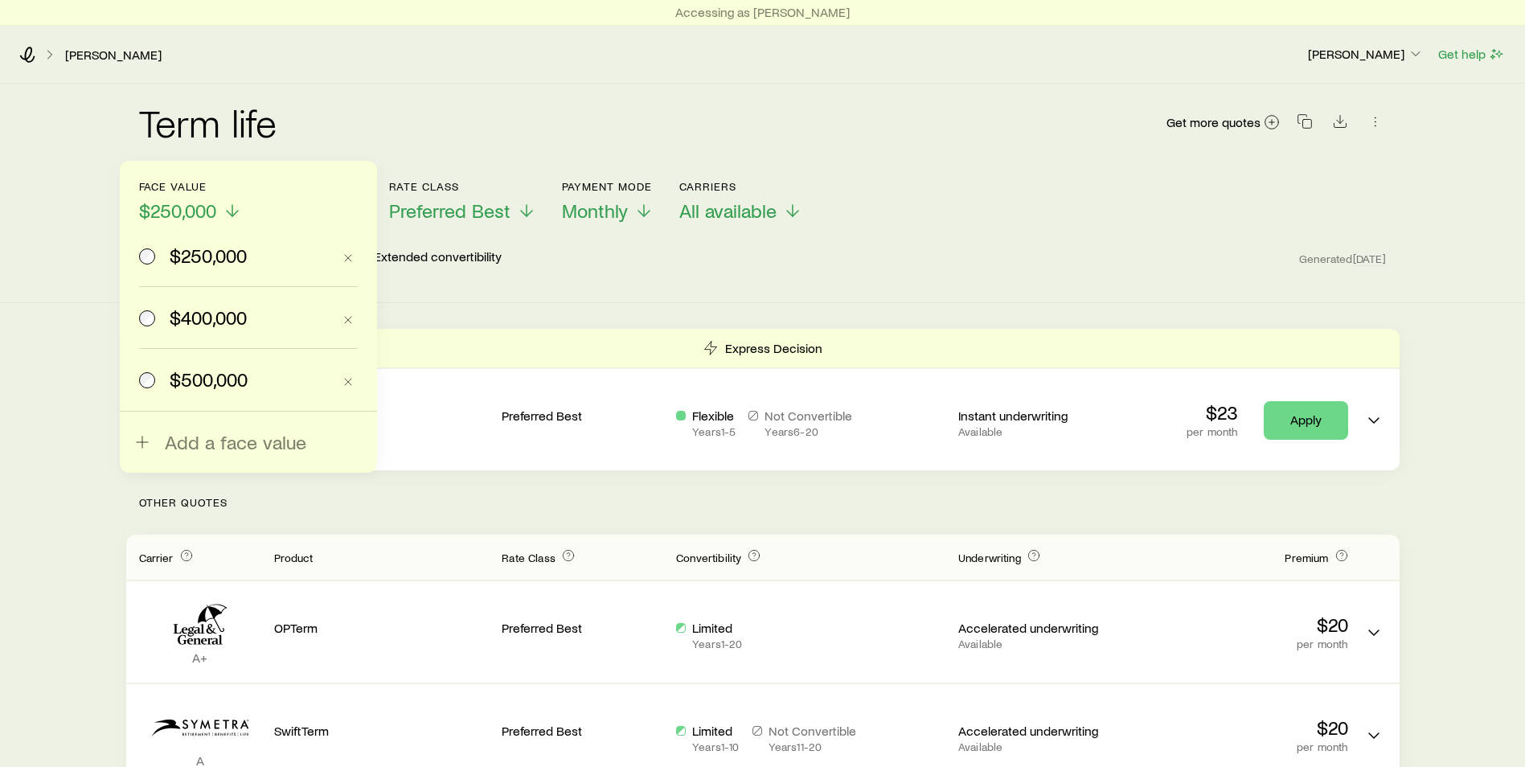
click at [228, 329] on label "$400,000" at bounding box center [235, 317] width 193 height 61
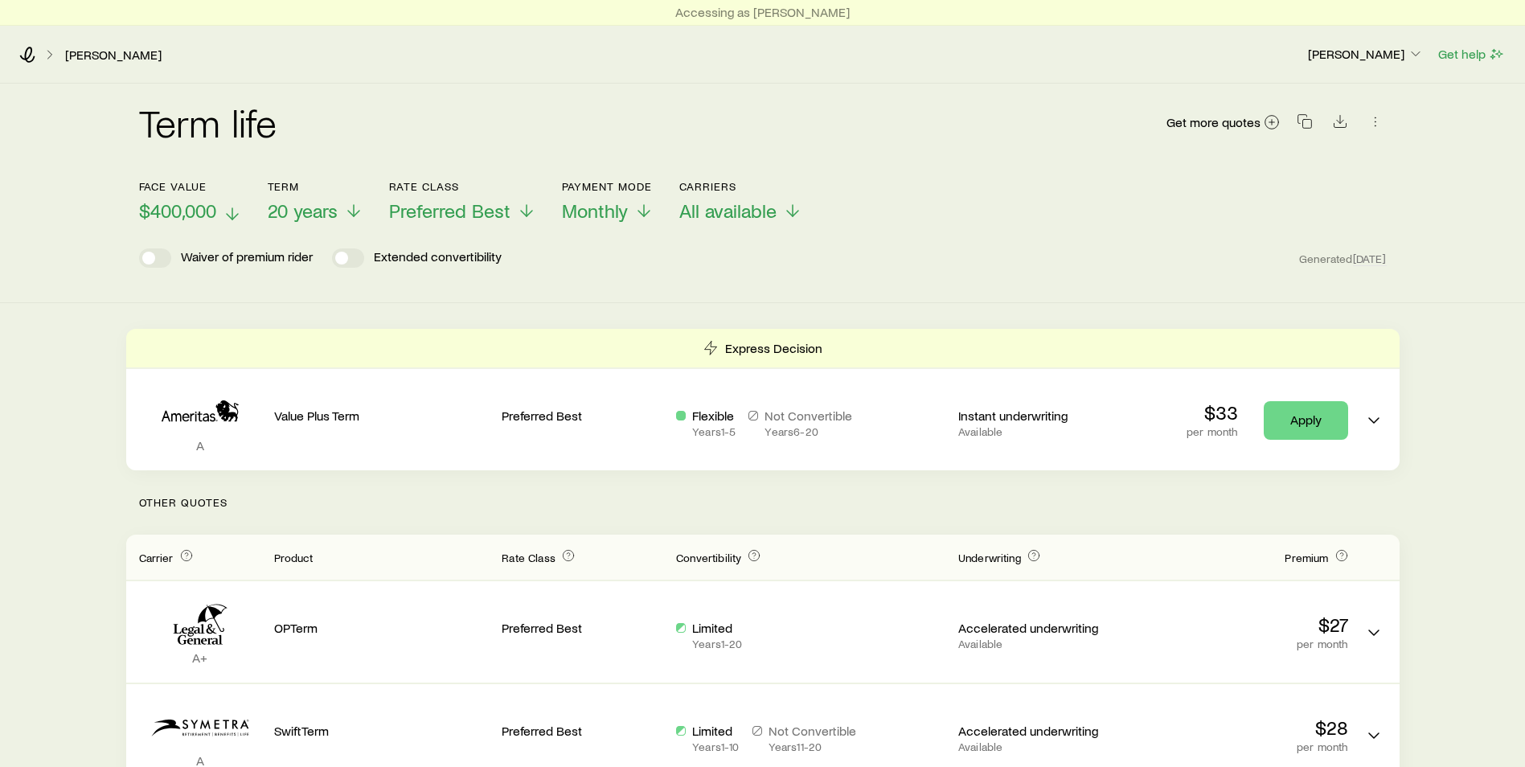
click at [222, 216] on p "$400,000" at bounding box center [190, 210] width 103 height 23
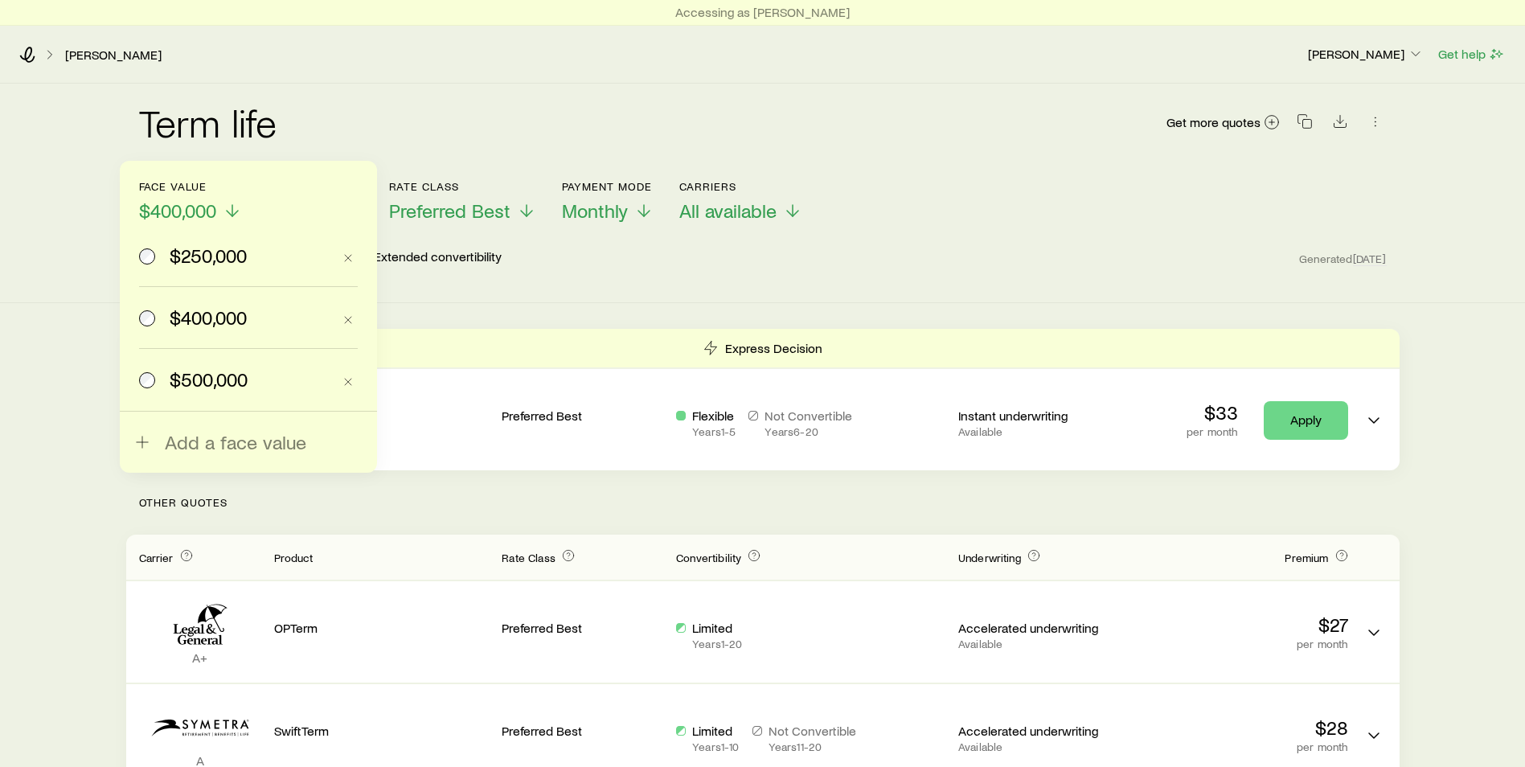
click at [204, 257] on span "$250,000" at bounding box center [208, 255] width 77 height 23
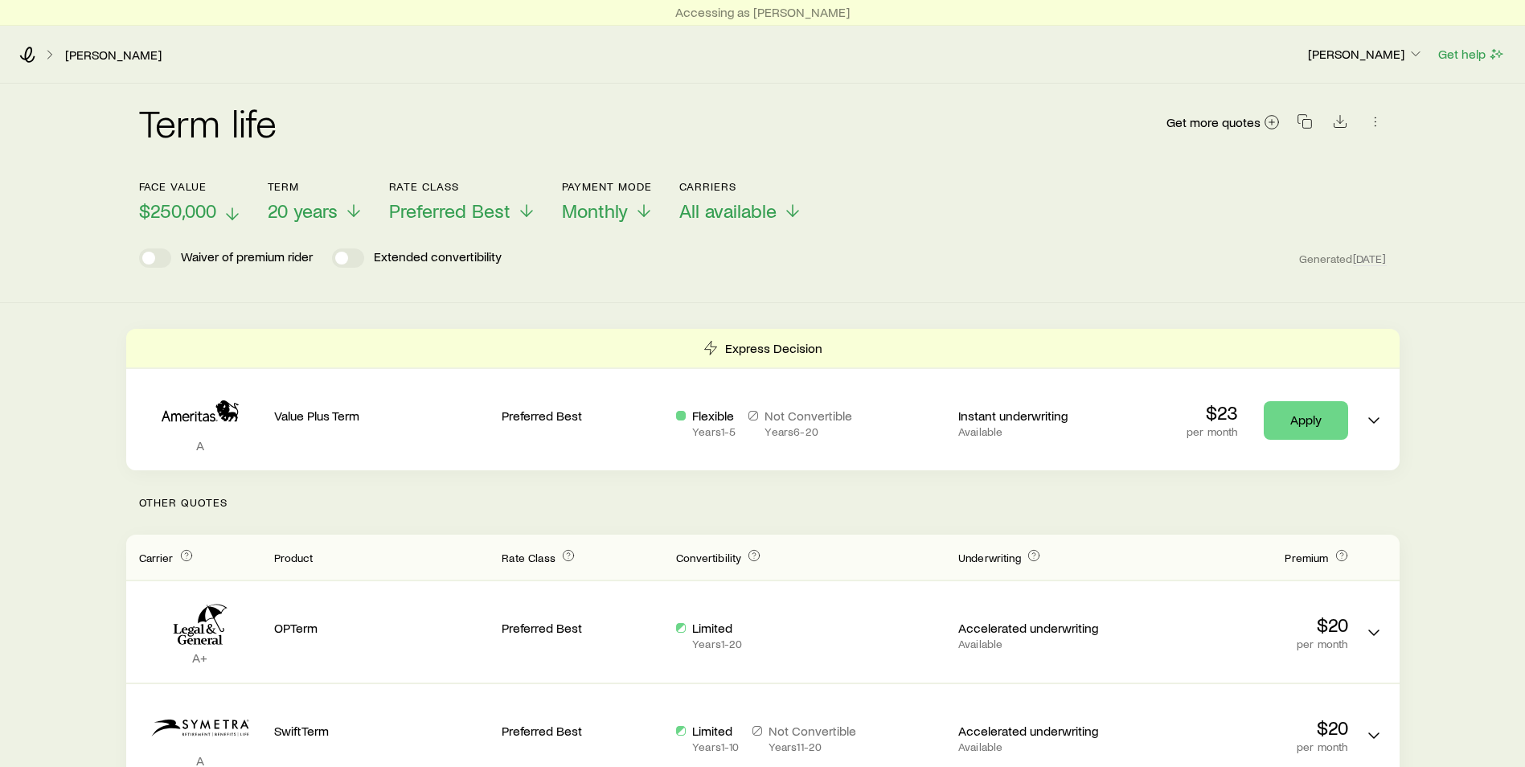
click at [206, 207] on span "$250,000" at bounding box center [177, 210] width 77 height 23
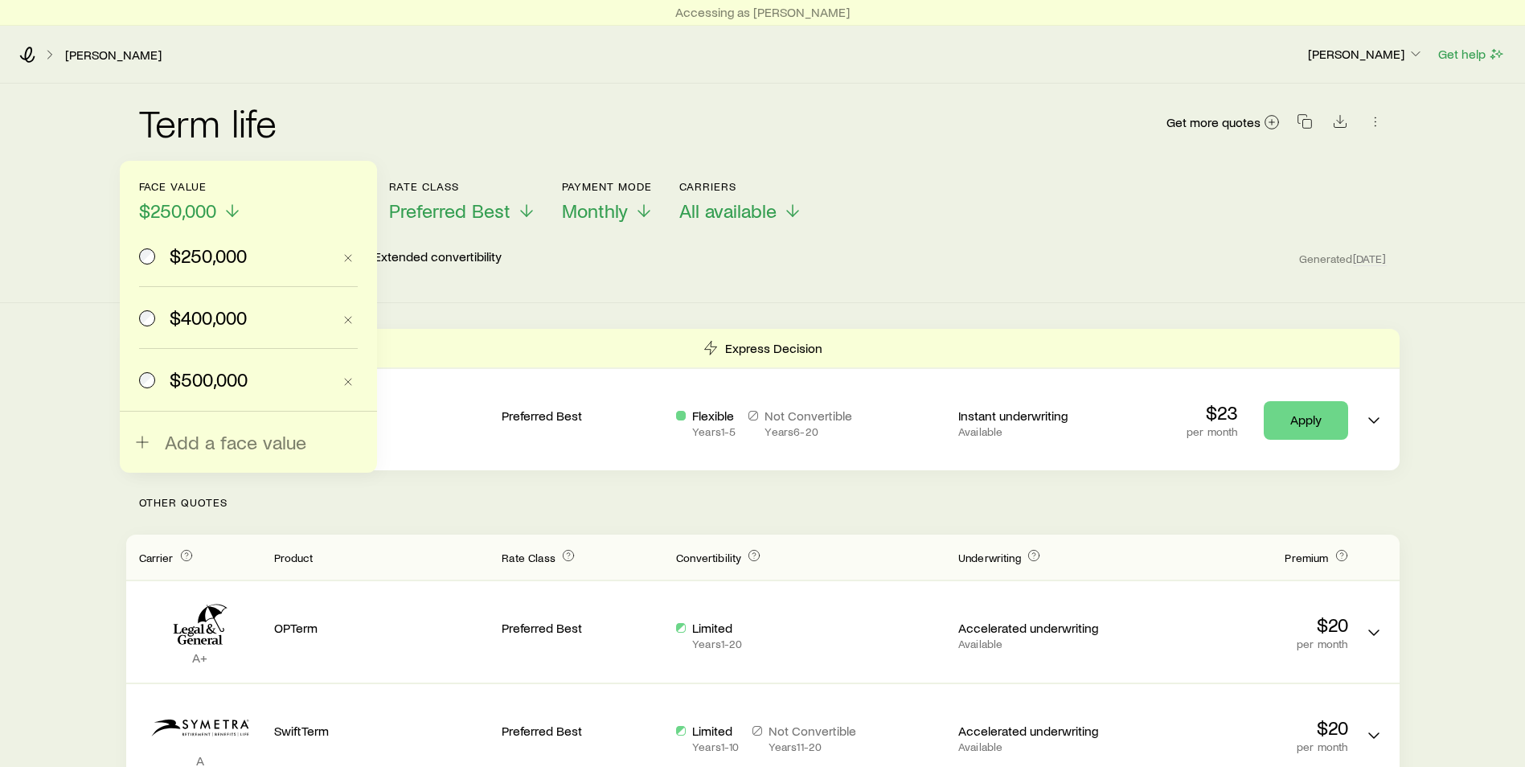
click at [202, 384] on span "$500,000" at bounding box center [209, 379] width 78 height 23
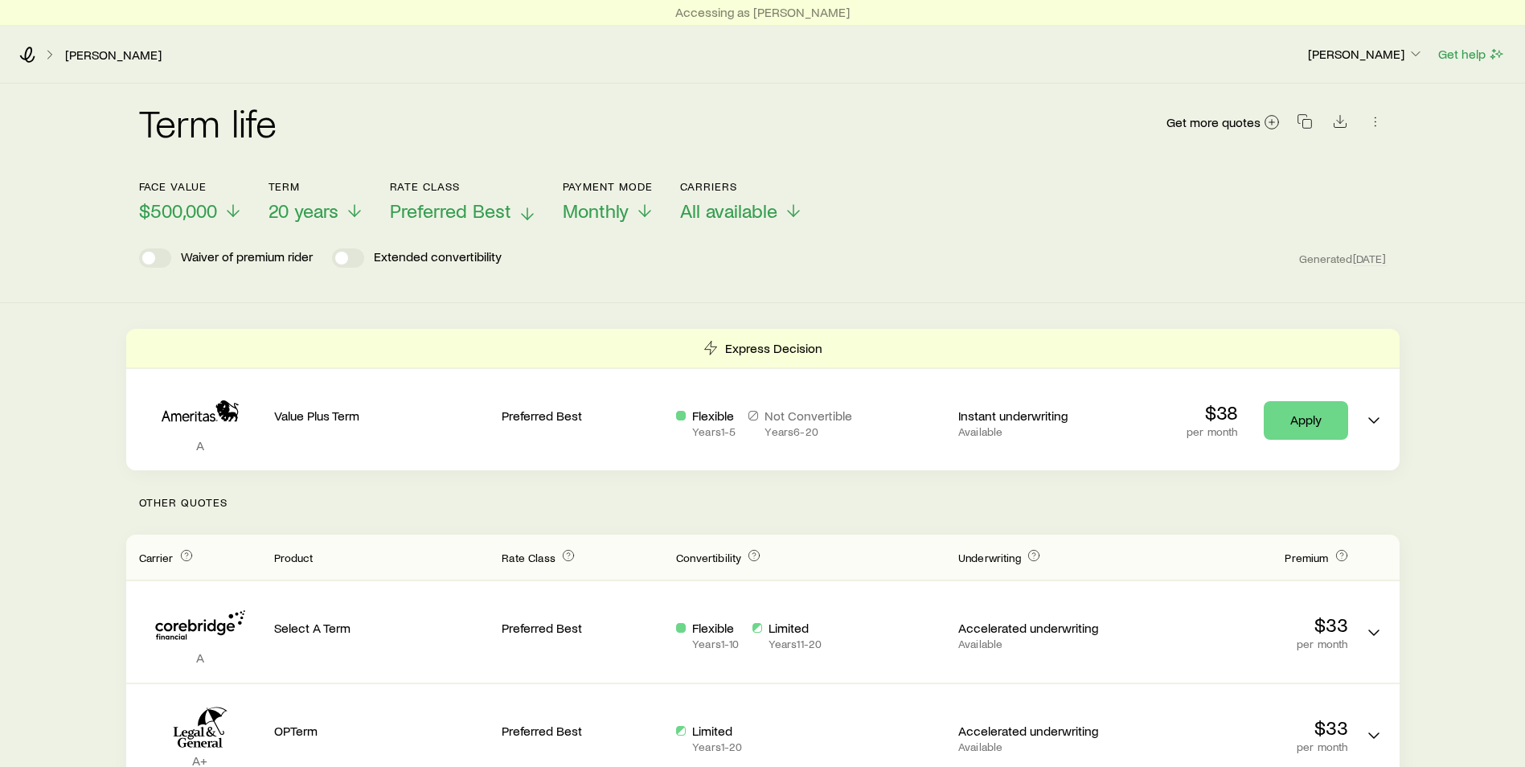
click at [437, 207] on span "Preferred Best" at bounding box center [450, 210] width 121 height 23
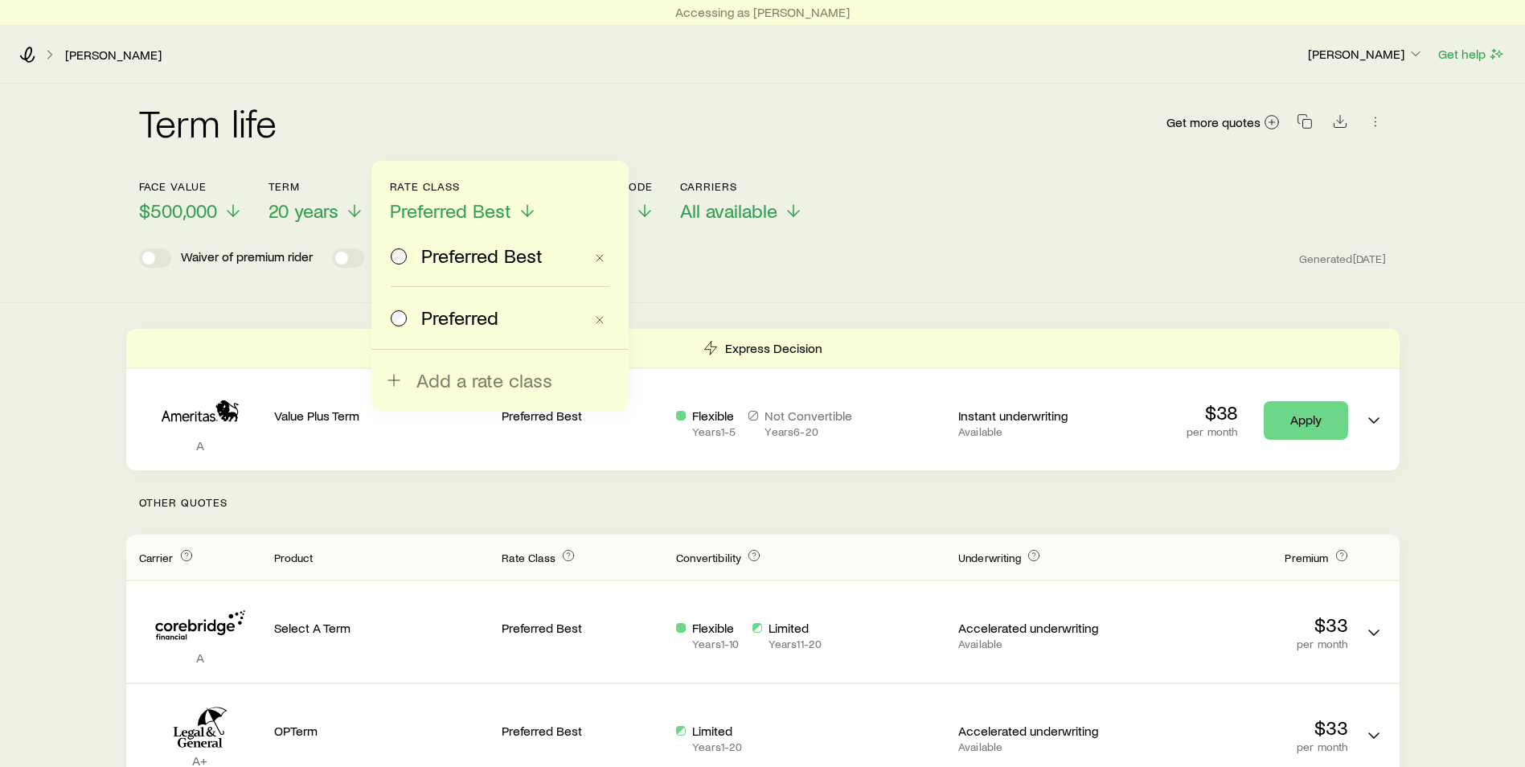
click at [452, 315] on span "Preferred" at bounding box center [459, 317] width 77 height 23
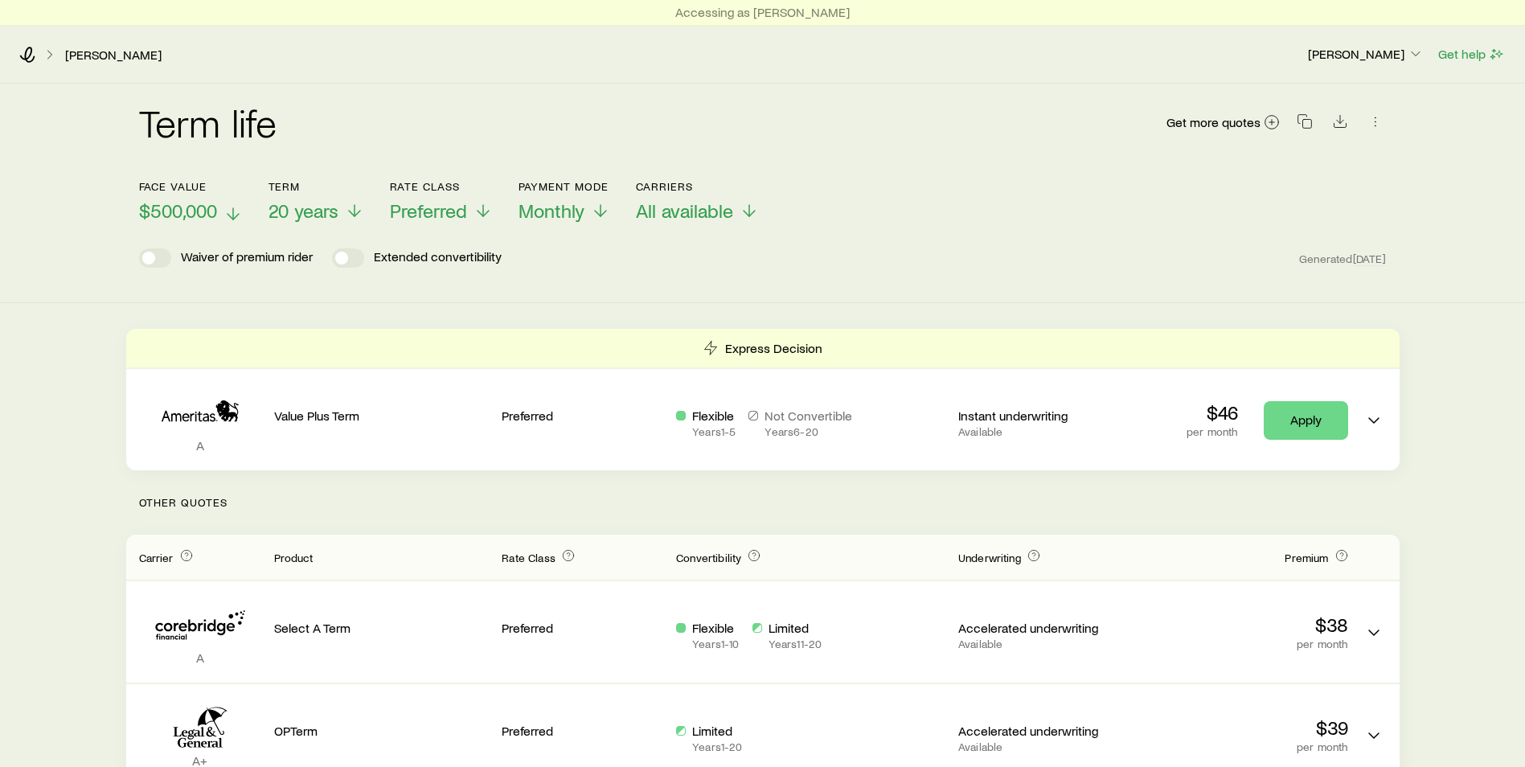
click at [193, 211] on span "$500,000" at bounding box center [178, 210] width 78 height 23
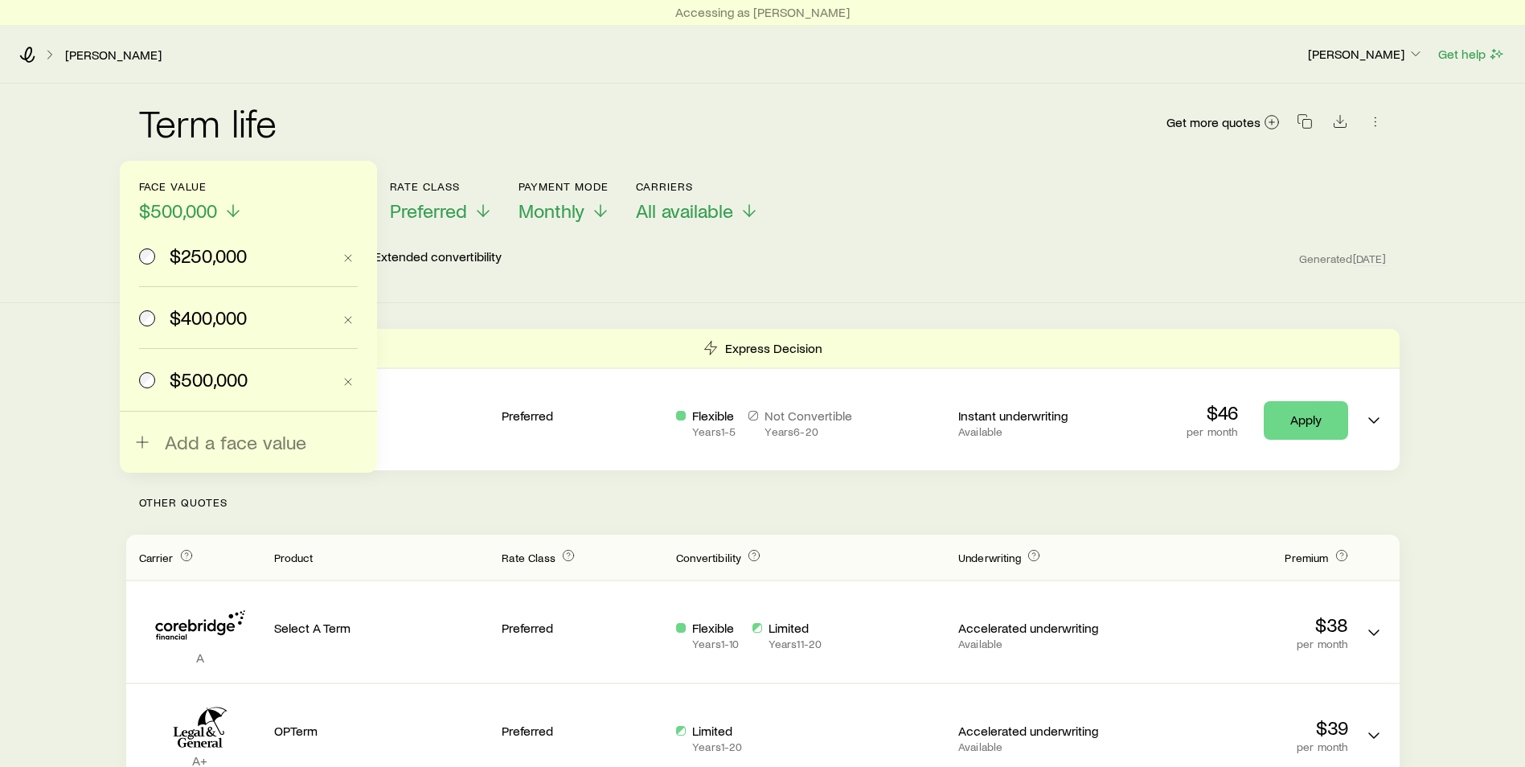
click at [194, 326] on span "$400,000" at bounding box center [208, 317] width 77 height 23
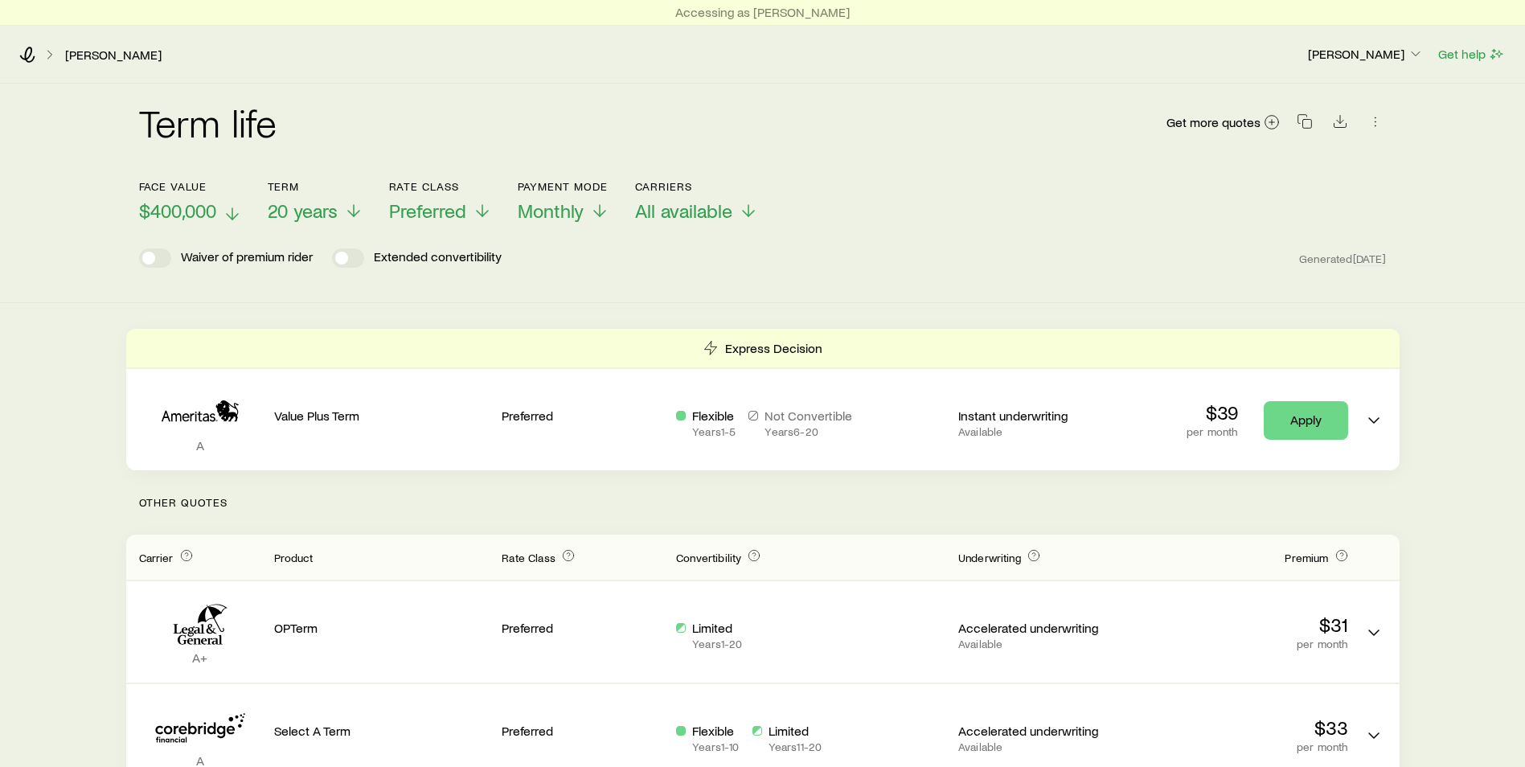
click at [203, 209] on span "$400,000" at bounding box center [177, 210] width 77 height 23
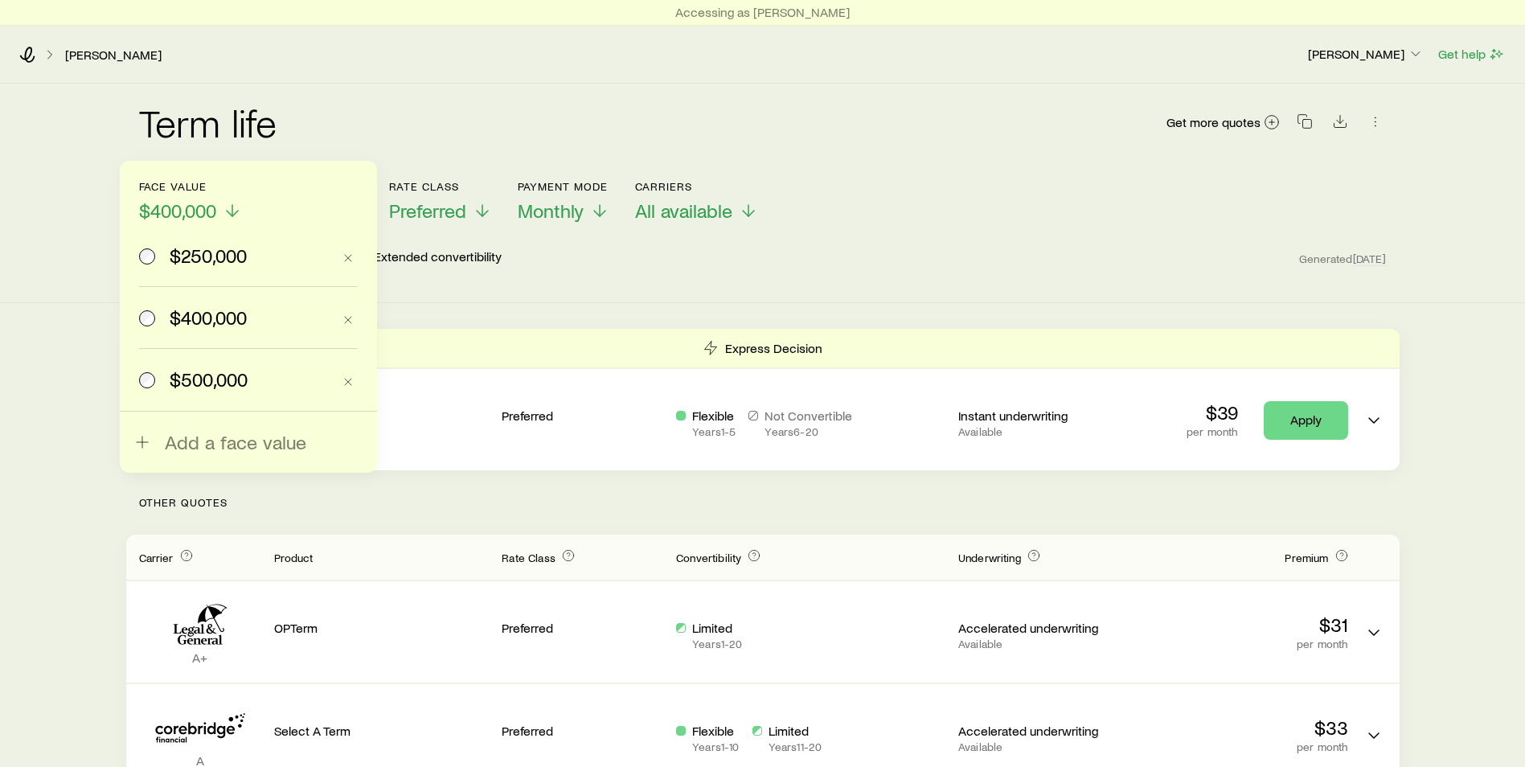
click at [204, 271] on label "$250,000" at bounding box center [235, 255] width 193 height 61
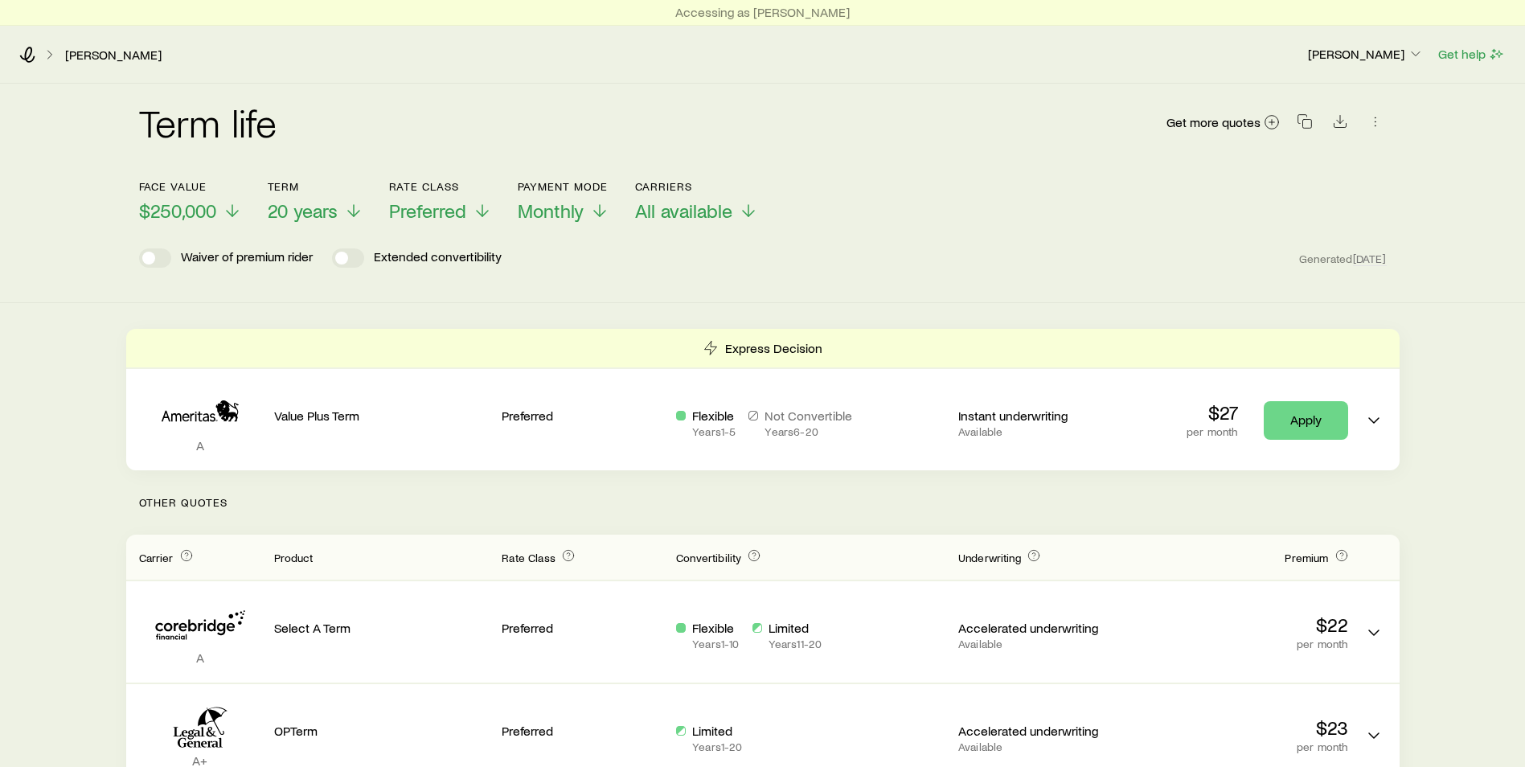
click at [85, 214] on div "Term life Get more quotes Face value $250,000 Term 20 years Rate Class Preferre…" at bounding box center [762, 194] width 1525 height 220
click at [1344, 122] on icon "Download CSV" at bounding box center [1340, 121] width 16 height 16
